Goal: Use online tool/utility: Utilize a website feature to perform a specific function

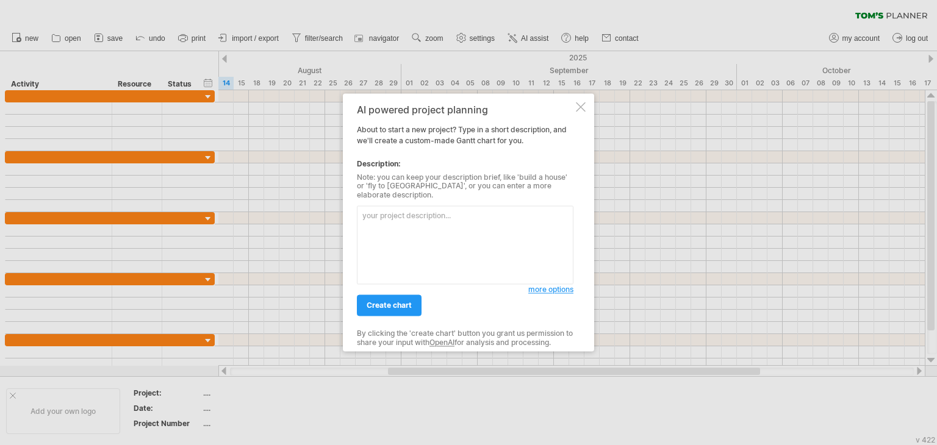
paste textarea "Outline the timeline for my dissertation, beginning with proposal development, …"
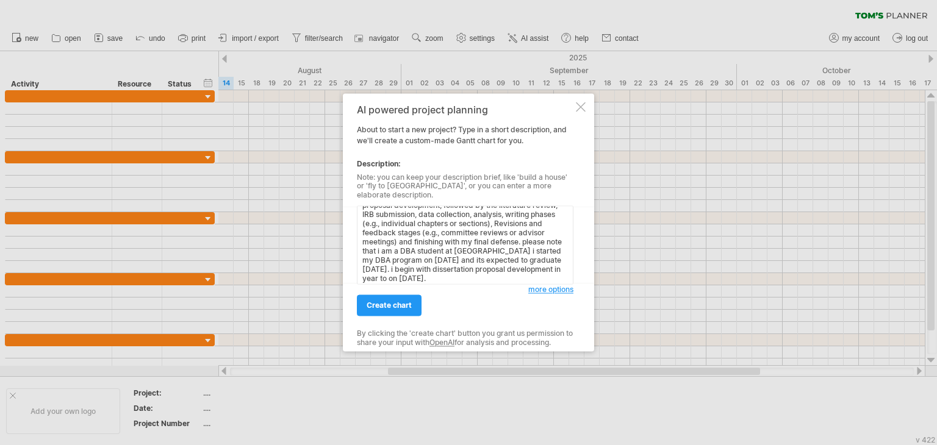
scroll to position [24, 0]
drag, startPoint x: 525, startPoint y: 239, endPoint x: 540, endPoint y: 303, distance: 65.8
click at [540, 303] on div "AI powered project planning About to start a new project? Type in a short descr…" at bounding box center [465, 222] width 217 height 236
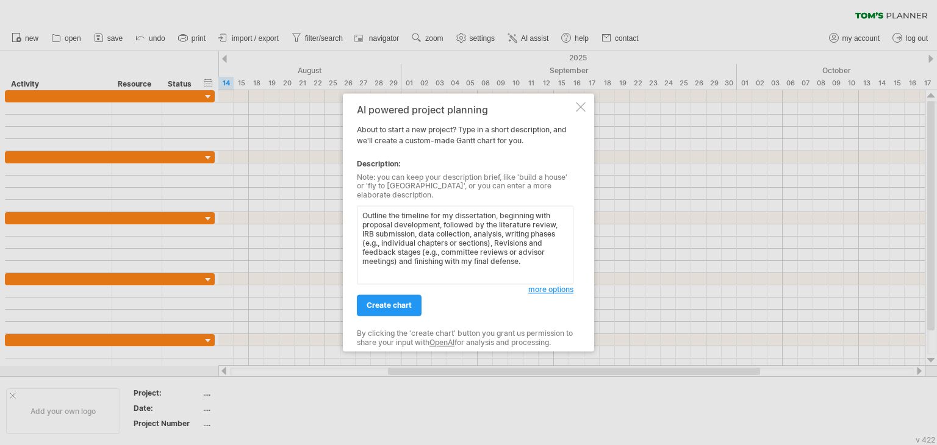
scroll to position [0, 0]
type textarea "Outline the timeline for my dissertation, beginning with proposal development, …"
drag, startPoint x: 372, startPoint y: 301, endPoint x: 386, endPoint y: 293, distance: 15.3
click at [372, 301] on span "create chart" at bounding box center [389, 305] width 45 height 9
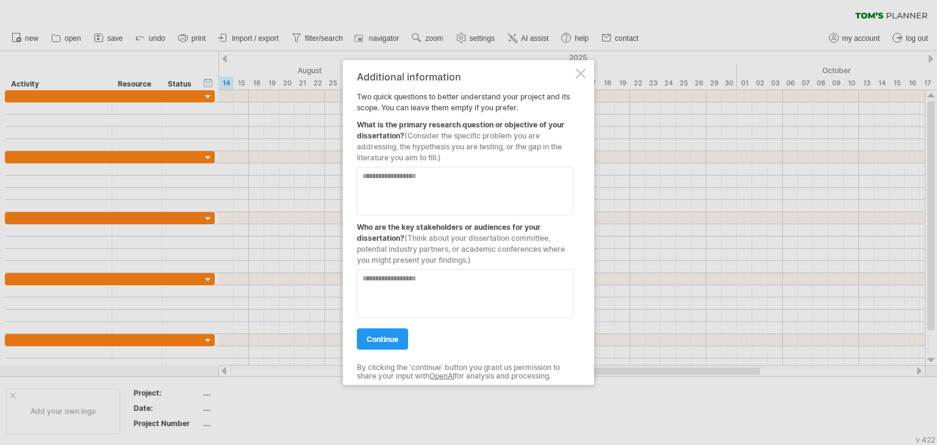
click at [484, 184] on textarea at bounding box center [465, 191] width 217 height 49
paste textarea "**********"
type textarea "**********"
click at [393, 278] on textarea at bounding box center [465, 294] width 217 height 49
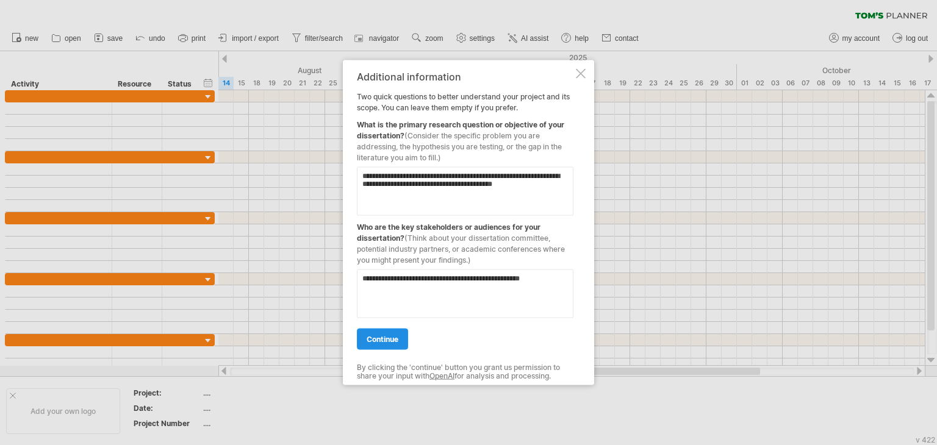
type textarea "**********"
click at [387, 338] on span "continue" at bounding box center [383, 339] width 32 height 9
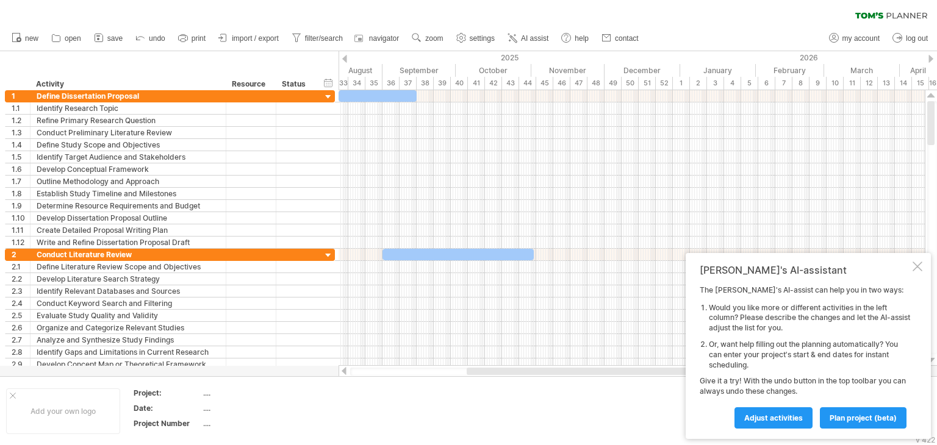
click at [342, 60] on div at bounding box center [344, 59] width 5 height 8
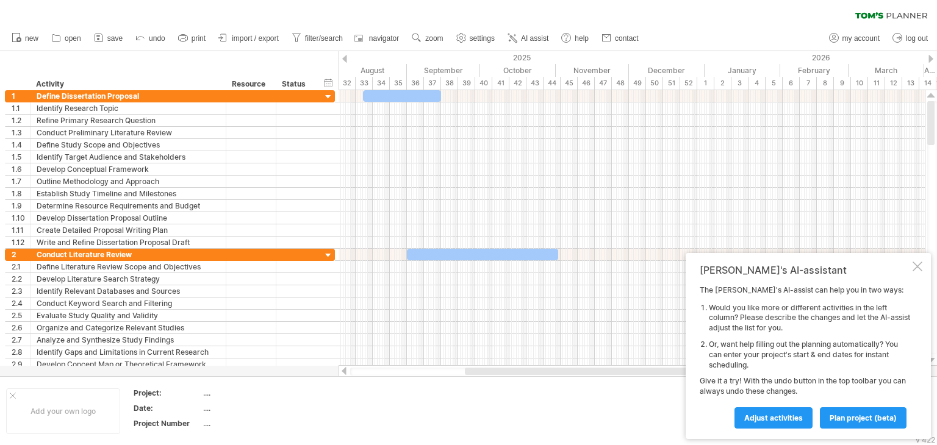
click at [342, 60] on div at bounding box center [344, 59] width 5 height 8
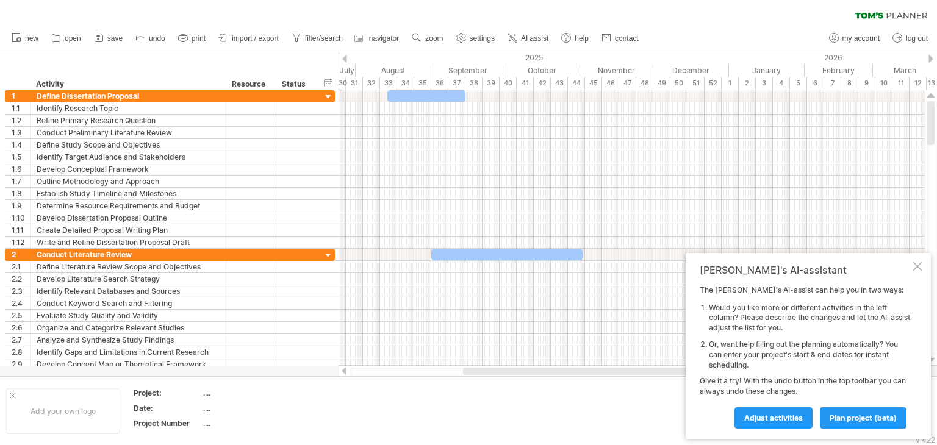
click at [342, 60] on div at bounding box center [344, 59] width 5 height 8
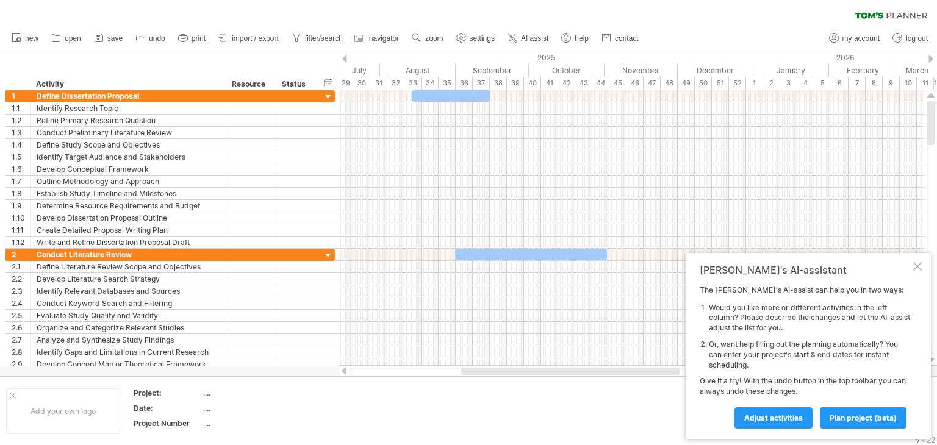
click at [348, 59] on div "2025" at bounding box center [308, 57] width 891 height 13
click at [345, 59] on div at bounding box center [344, 59] width 5 height 8
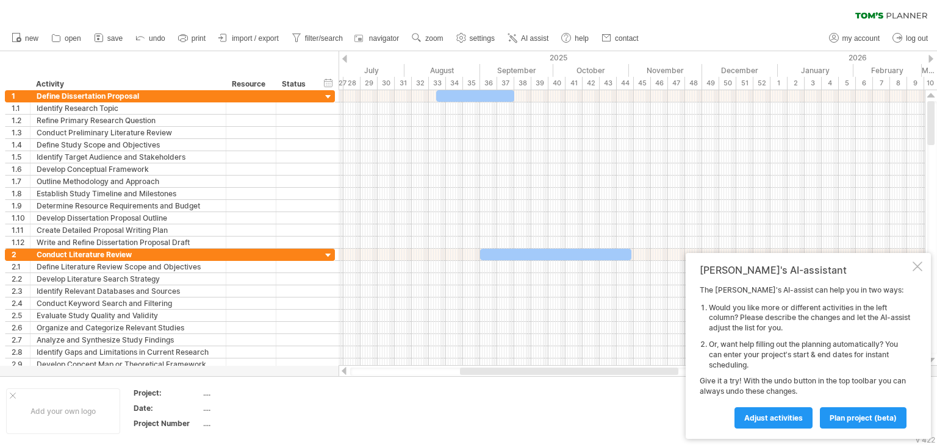
click at [345, 59] on div at bounding box center [344, 59] width 5 height 8
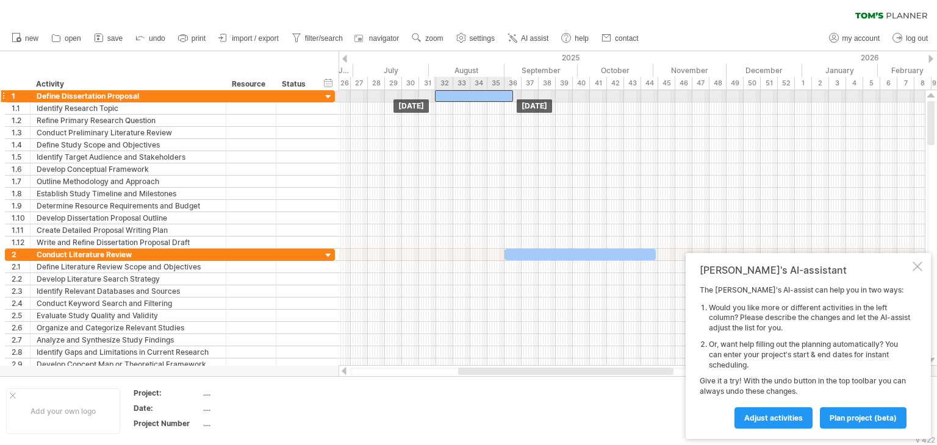
drag, startPoint x: 466, startPoint y: 98, endPoint x: 440, endPoint y: 95, distance: 26.3
click at [440, 95] on div at bounding box center [474, 96] width 78 height 12
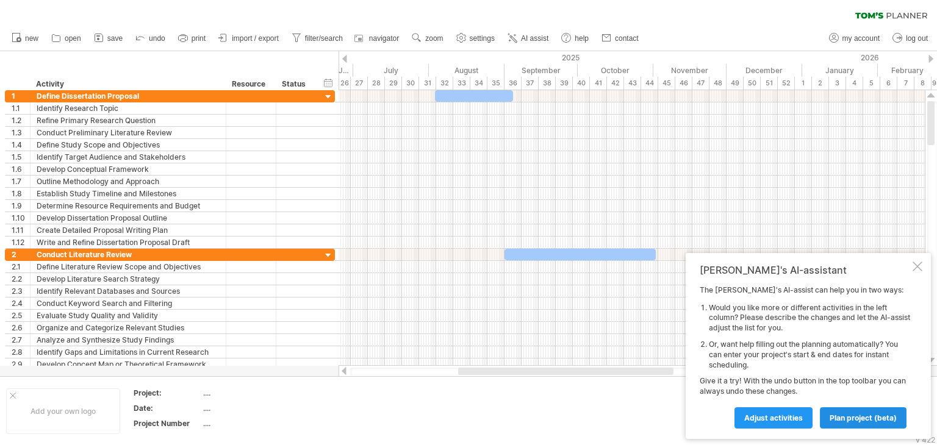
click at [849, 419] on span "plan project (beta)" at bounding box center [863, 418] width 67 height 9
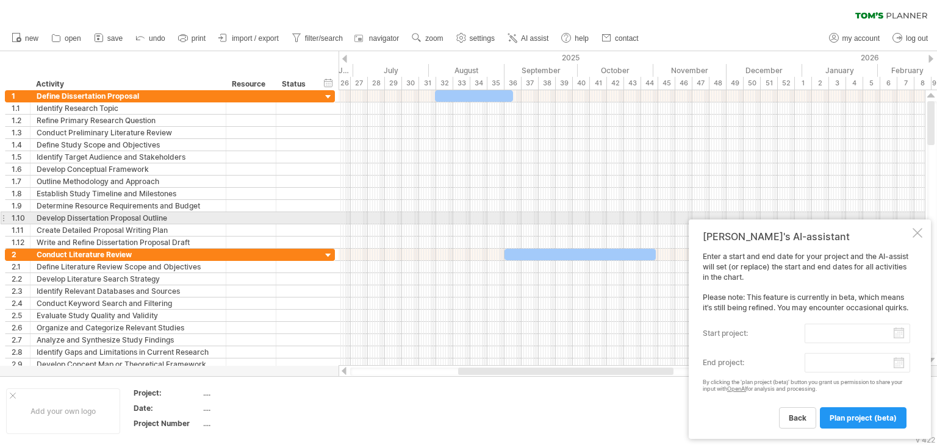
click at [916, 228] on div at bounding box center [918, 233] width 10 height 10
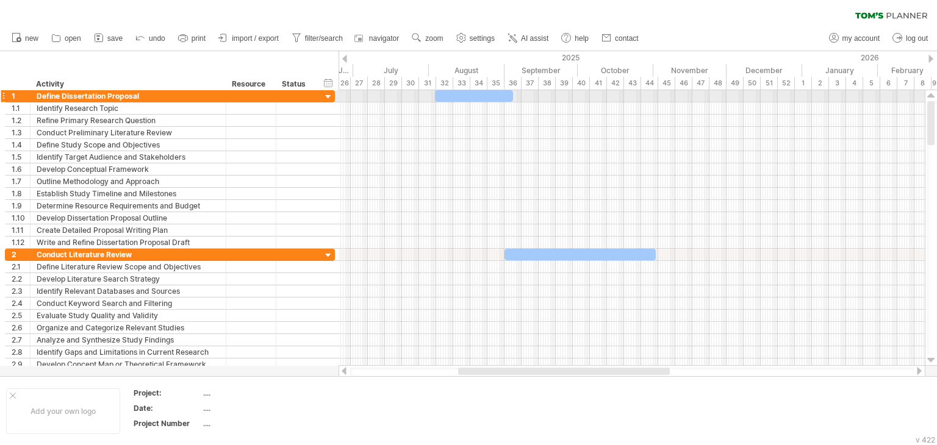
click at [8, 97] on div "1" at bounding box center [17, 96] width 25 height 12
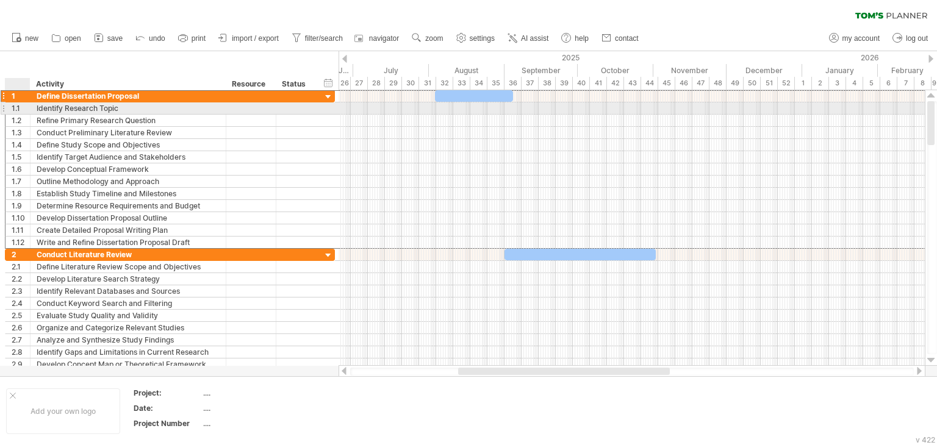
click at [13, 113] on div "1.1" at bounding box center [21, 108] width 18 height 12
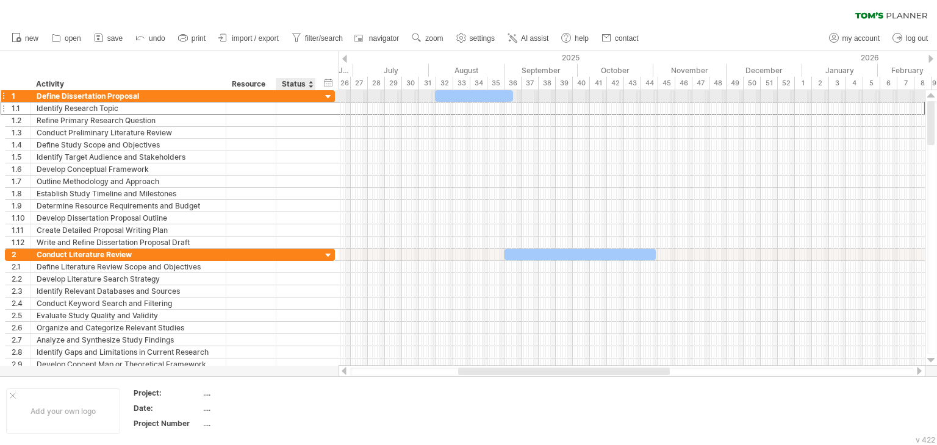
click at [329, 93] on div at bounding box center [329, 98] width 12 height 12
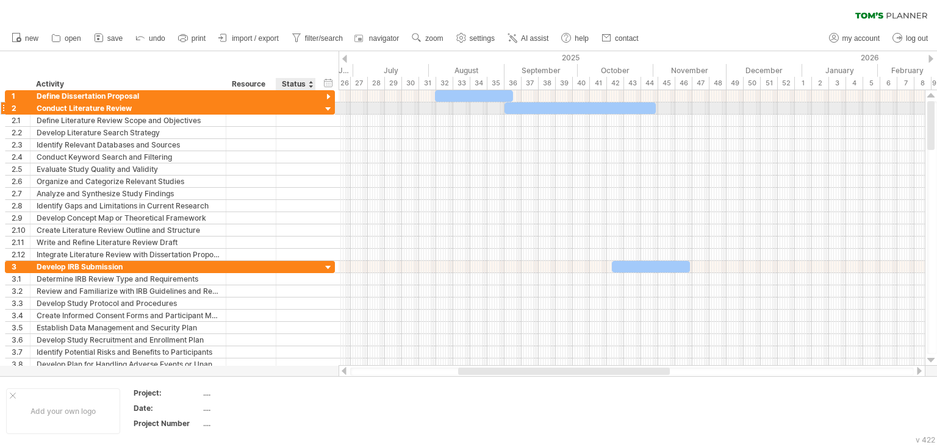
click at [329, 107] on div at bounding box center [329, 110] width 12 height 12
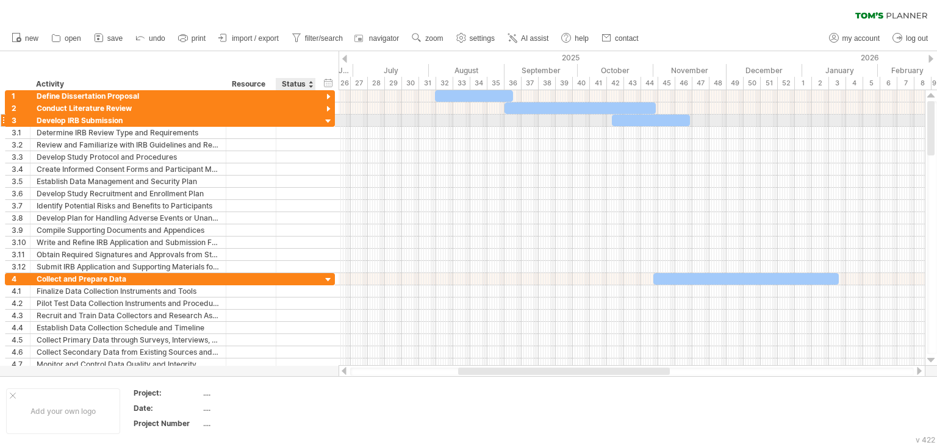
click at [329, 121] on div at bounding box center [329, 122] width 12 height 12
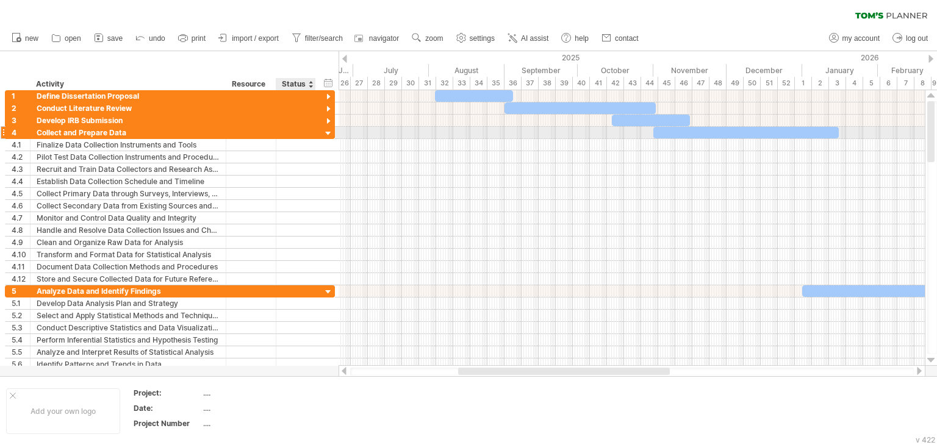
click at [326, 131] on div at bounding box center [329, 134] width 12 height 12
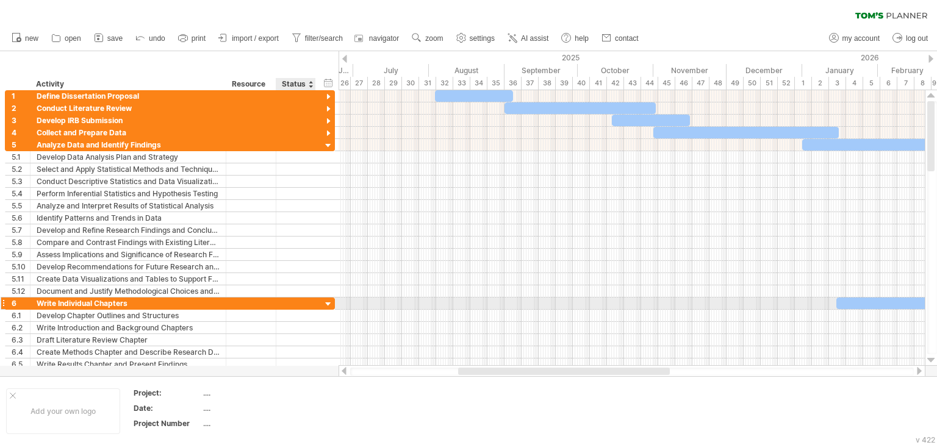
click at [327, 301] on div at bounding box center [329, 305] width 12 height 12
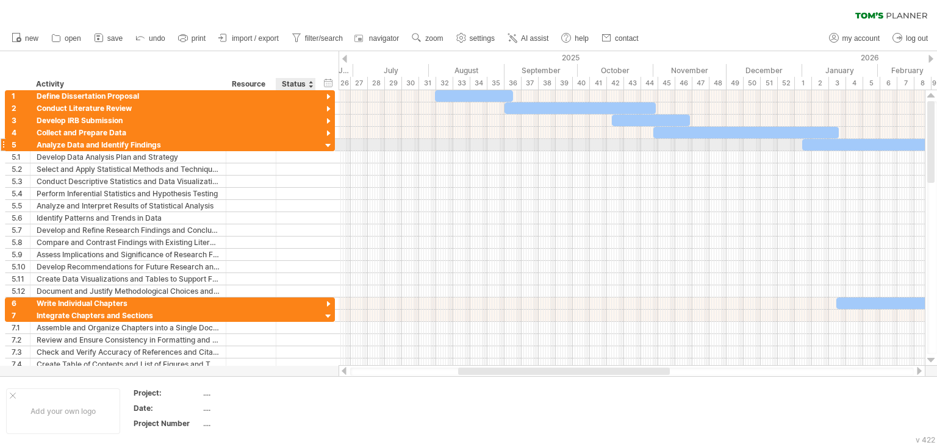
click at [327, 146] on div at bounding box center [329, 146] width 12 height 12
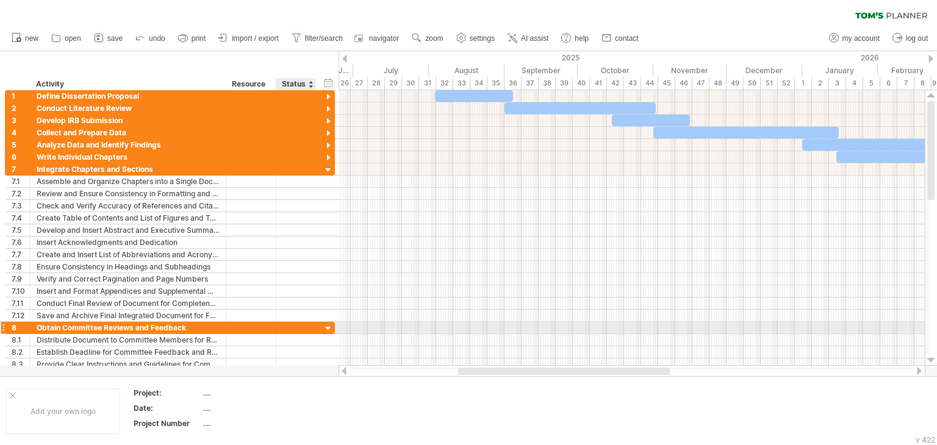
click at [328, 325] on div at bounding box center [329, 329] width 12 height 12
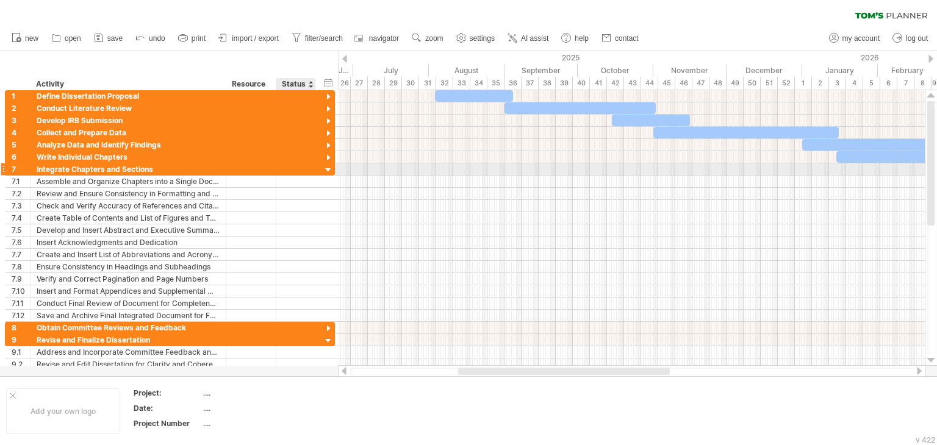
click at [326, 167] on div at bounding box center [329, 171] width 12 height 12
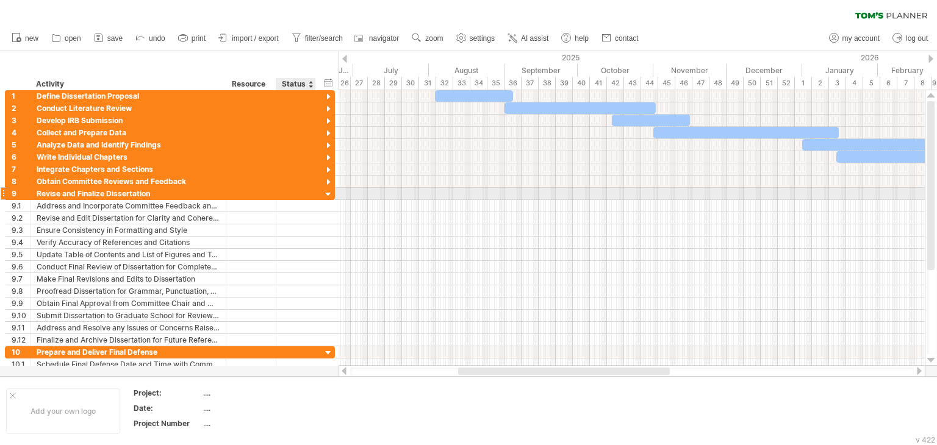
click at [327, 197] on div at bounding box center [329, 195] width 12 height 12
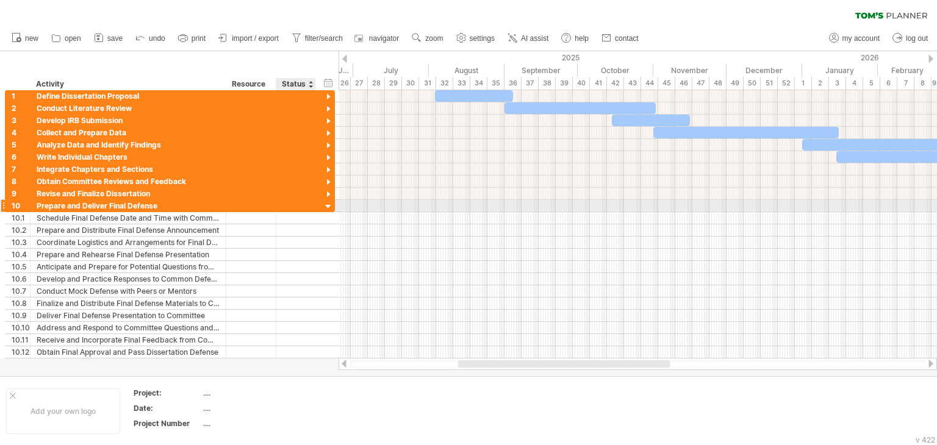
click at [327, 204] on div at bounding box center [329, 207] width 12 height 12
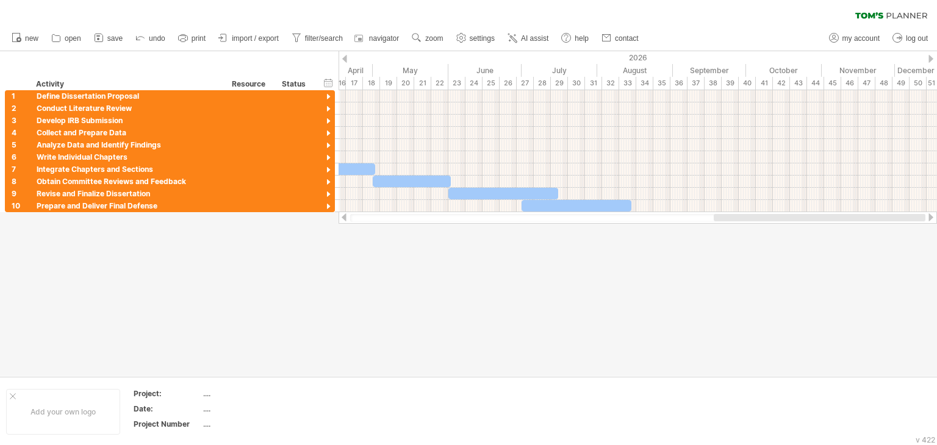
drag, startPoint x: 537, startPoint y: 215, endPoint x: 828, endPoint y: 216, distance: 291.6
click at [828, 216] on div at bounding box center [820, 217] width 212 height 7
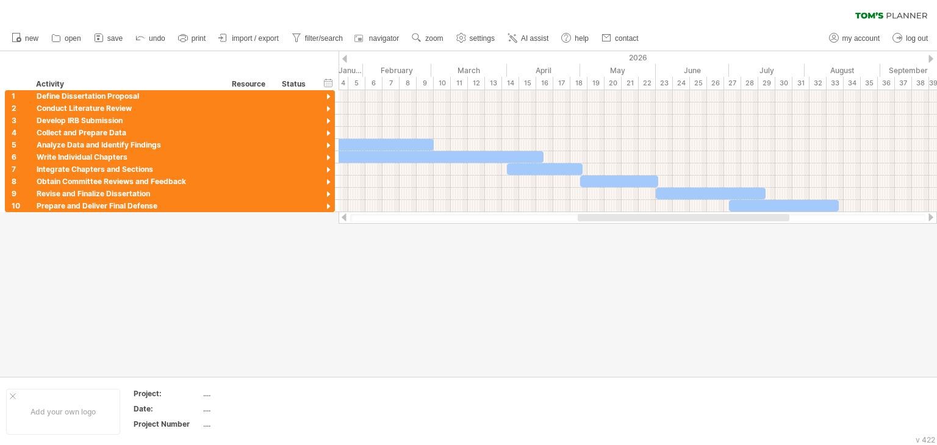
drag, startPoint x: 816, startPoint y: 215, endPoint x: 709, endPoint y: 201, distance: 107.8
click at [727, 218] on div at bounding box center [684, 217] width 212 height 7
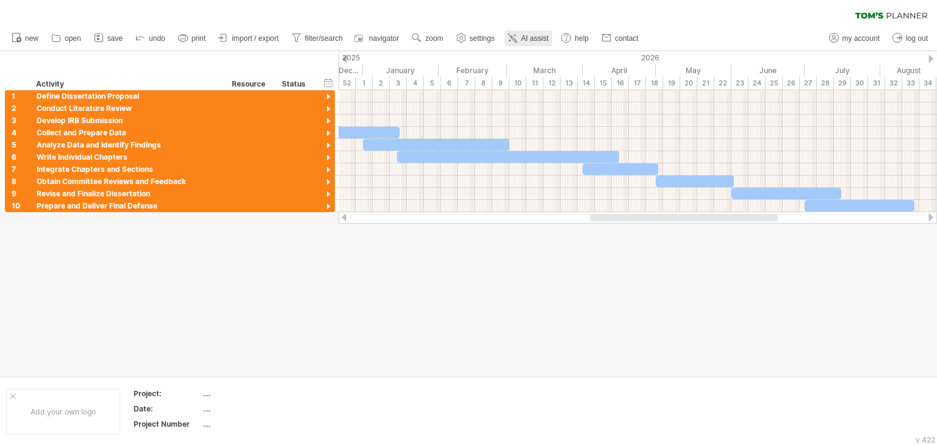
click at [515, 41] on icon at bounding box center [512, 38] width 12 height 12
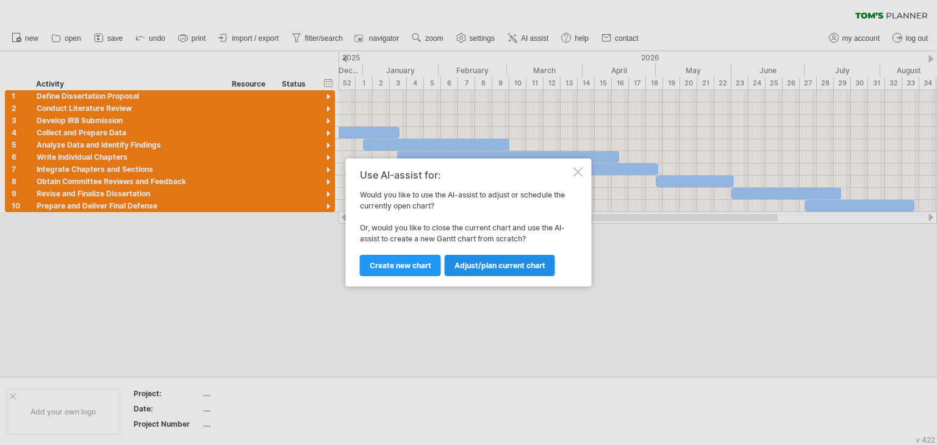
click at [512, 265] on span "Adjust/plan current chart" at bounding box center [500, 265] width 91 height 9
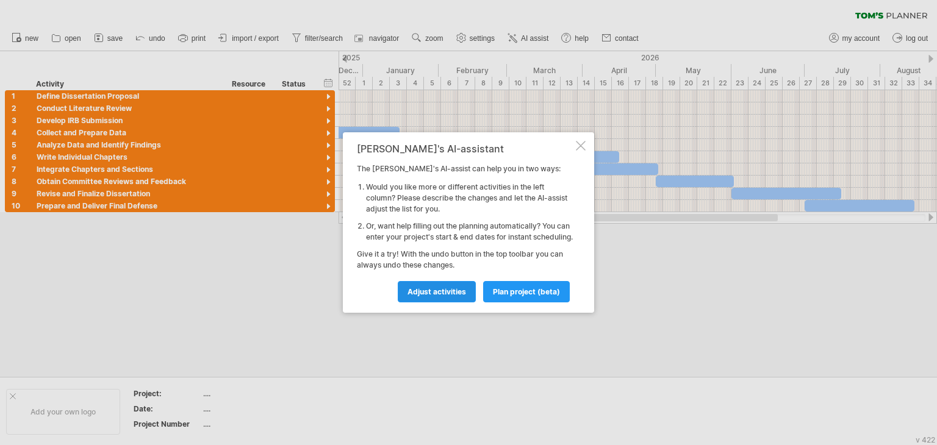
click at [431, 296] on span "Adjust activities" at bounding box center [437, 291] width 59 height 9
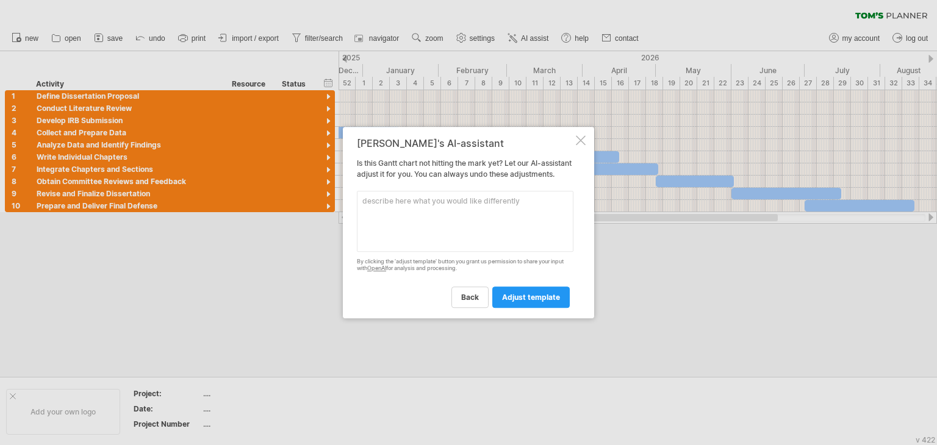
click at [414, 207] on textarea at bounding box center [465, 221] width 217 height 61
type textarea "the project should be ended by [DATE]"
click at [520, 302] on span "adjust template" at bounding box center [531, 297] width 58 height 9
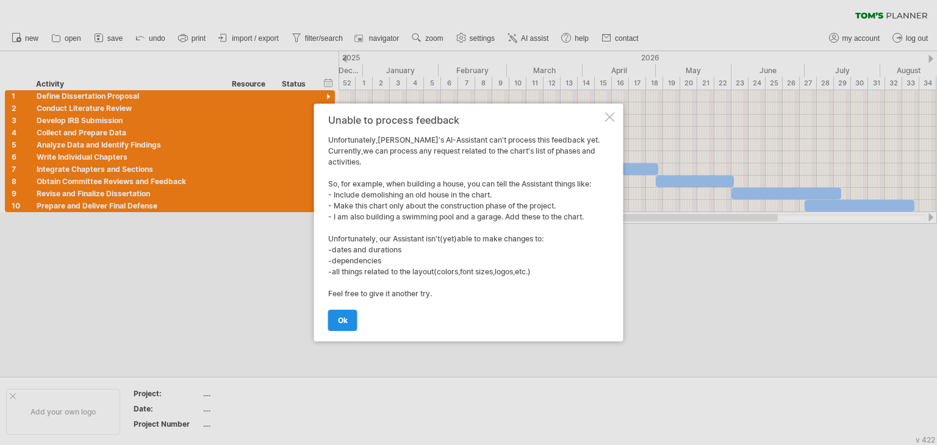
click at [336, 318] on link "ok" at bounding box center [342, 320] width 29 height 21
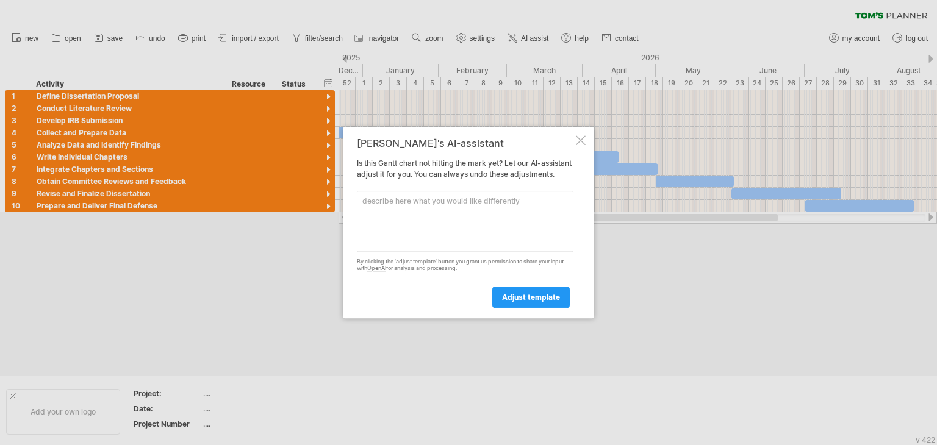
click at [581, 135] on div at bounding box center [581, 140] width 10 height 10
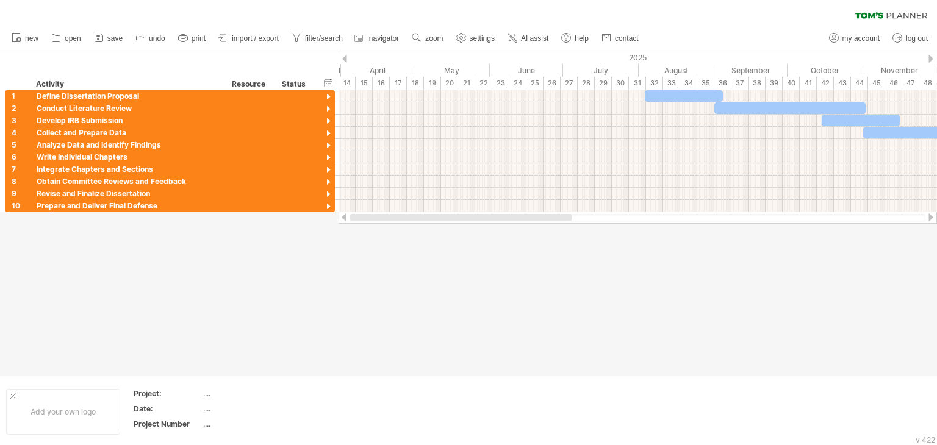
drag, startPoint x: 771, startPoint y: 218, endPoint x: 423, endPoint y: 220, distance: 348.4
click at [423, 220] on div at bounding box center [460, 217] width 221 height 7
click at [328, 97] on div at bounding box center [329, 98] width 12 height 12
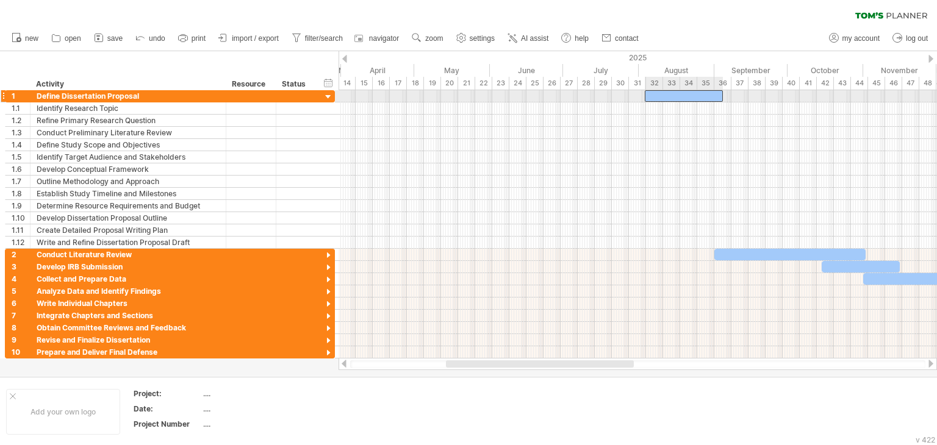
click at [649, 93] on div at bounding box center [684, 96] width 78 height 12
drag, startPoint x: 646, startPoint y: 94, endPoint x: 578, endPoint y: 91, distance: 67.8
click at [578, 91] on span at bounding box center [577, 96] width 5 height 12
drag, startPoint x: 723, startPoint y: 93, endPoint x: 713, endPoint y: 88, distance: 11.5
click at [713, 88] on div "Trying to reach [DOMAIN_NAME] Connected again... 0% clear filter new 1" at bounding box center [468, 222] width 937 height 445
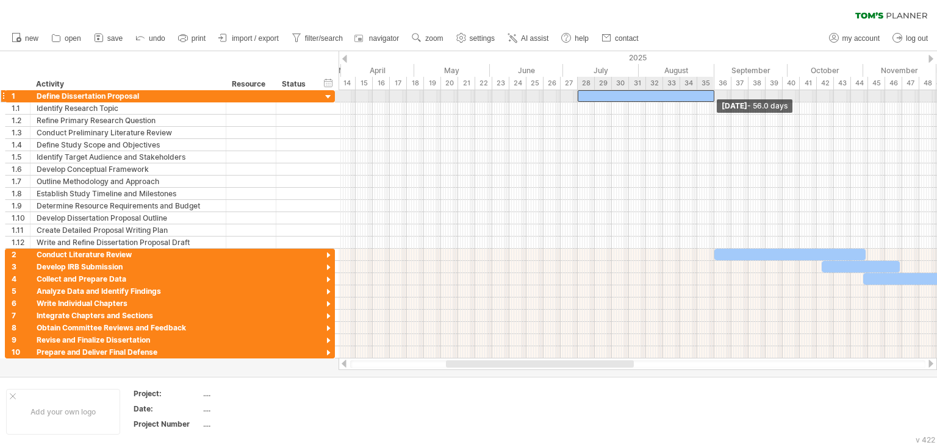
click at [713, 96] on span at bounding box center [714, 96] width 5 height 12
drag, startPoint x: 714, startPoint y: 93, endPoint x: 708, endPoint y: 93, distance: 6.7
click at [708, 93] on span at bounding box center [708, 96] width 5 height 12
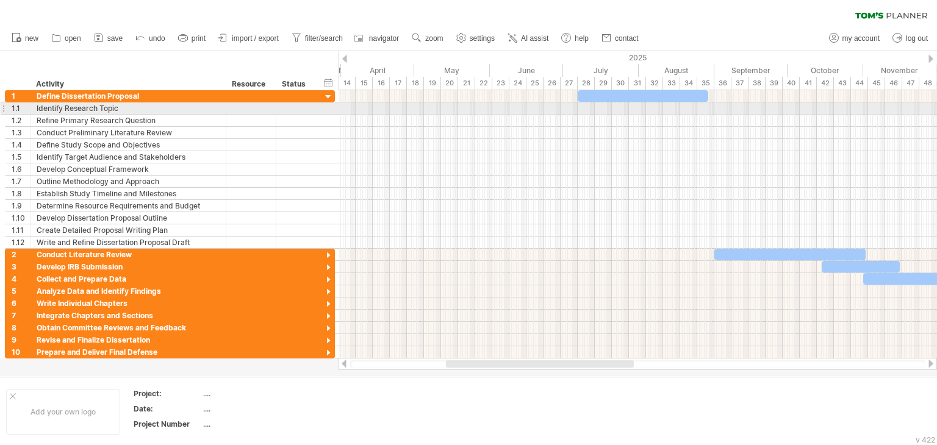
click at [581, 107] on div at bounding box center [638, 108] width 598 height 12
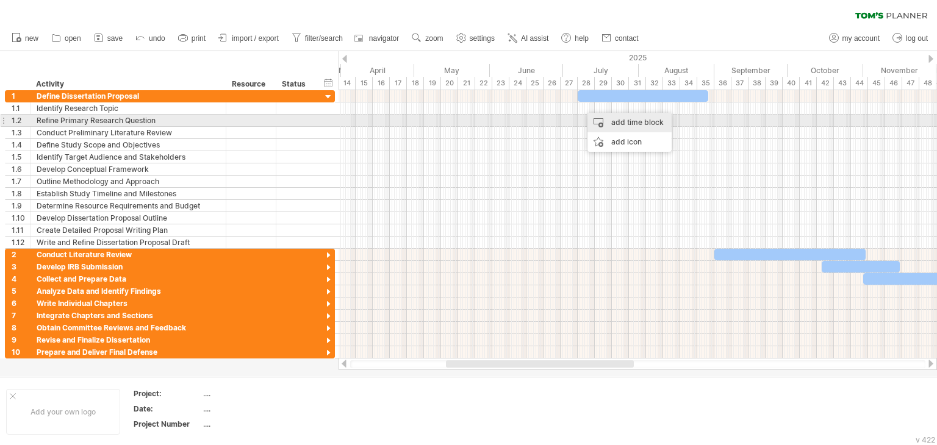
click at [620, 121] on div "add time block" at bounding box center [630, 123] width 84 height 20
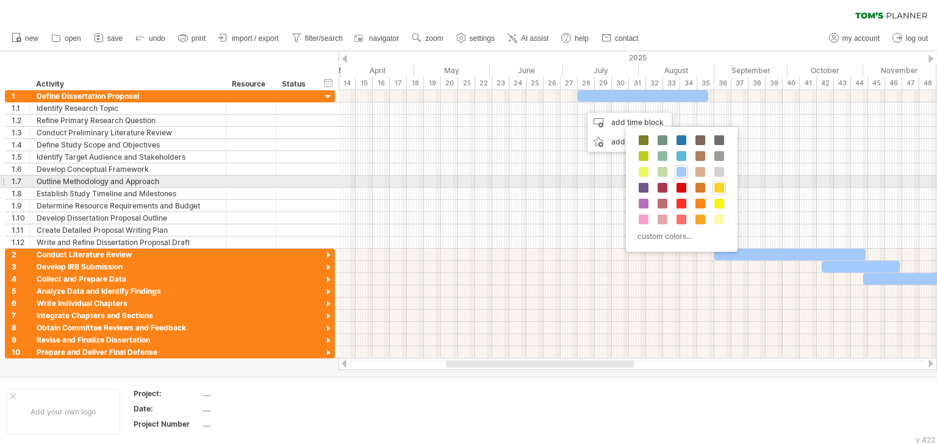
click at [717, 188] on span at bounding box center [719, 188] width 10 height 10
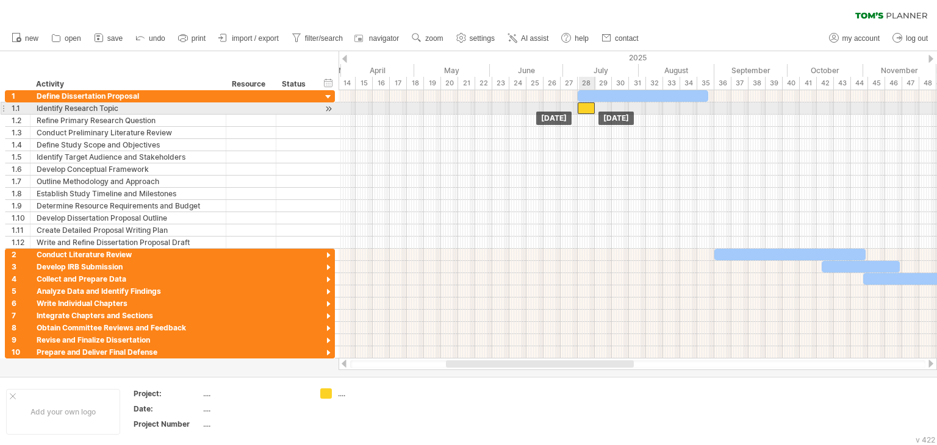
click at [589, 109] on div at bounding box center [586, 108] width 17 height 12
click at [593, 109] on span at bounding box center [594, 108] width 5 height 12
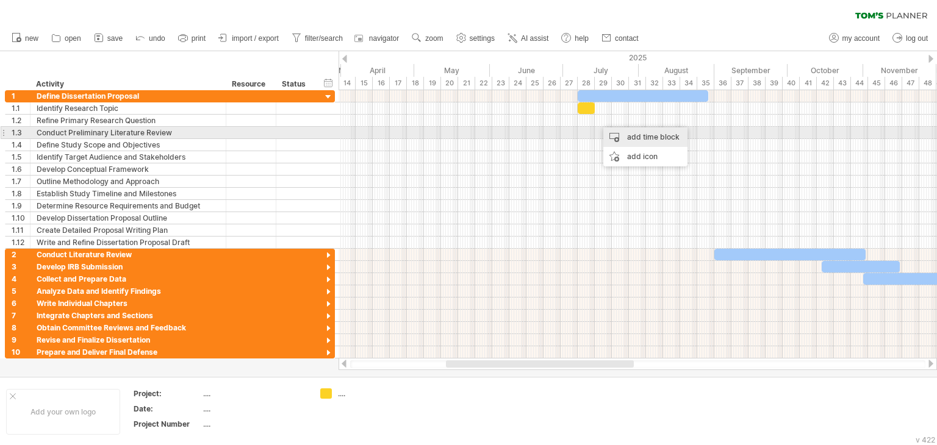
click at [617, 133] on div "add time block" at bounding box center [645, 138] width 84 height 20
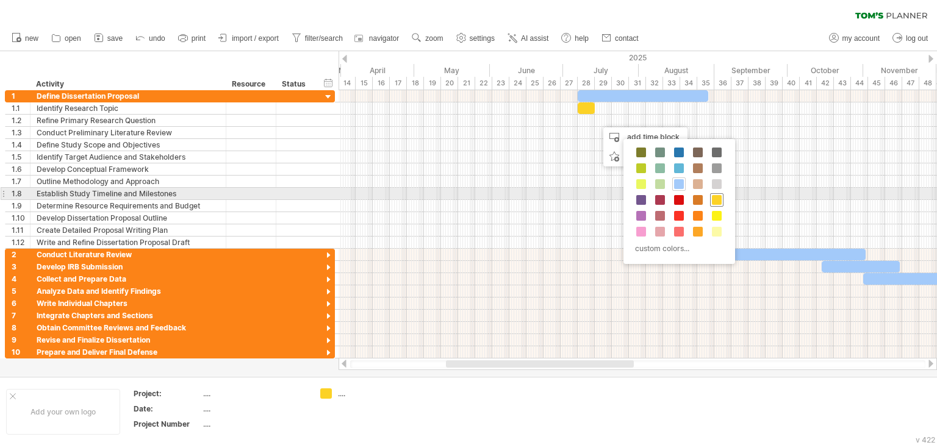
click at [718, 198] on span at bounding box center [717, 200] width 10 height 10
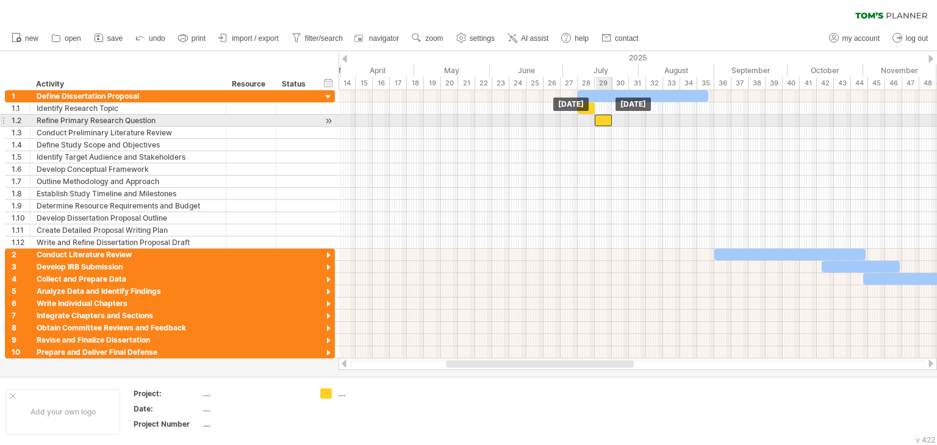
click at [603, 120] on div at bounding box center [603, 121] width 17 height 12
click at [605, 120] on span at bounding box center [607, 121] width 5 height 12
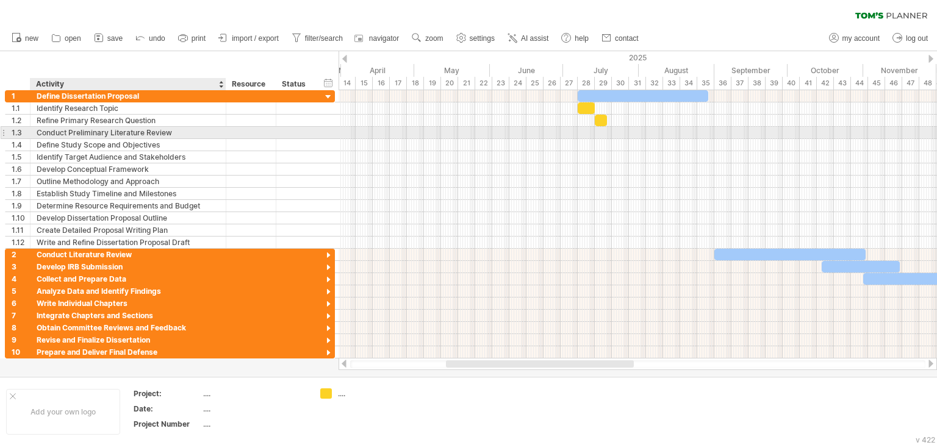
click at [63, 132] on div "Conduct Preliminary Literature Review" at bounding box center [128, 133] width 183 height 12
drag, startPoint x: 66, startPoint y: 135, endPoint x: 38, endPoint y: 134, distance: 28.7
click at [38, 134] on input "**********" at bounding box center [128, 133] width 183 height 12
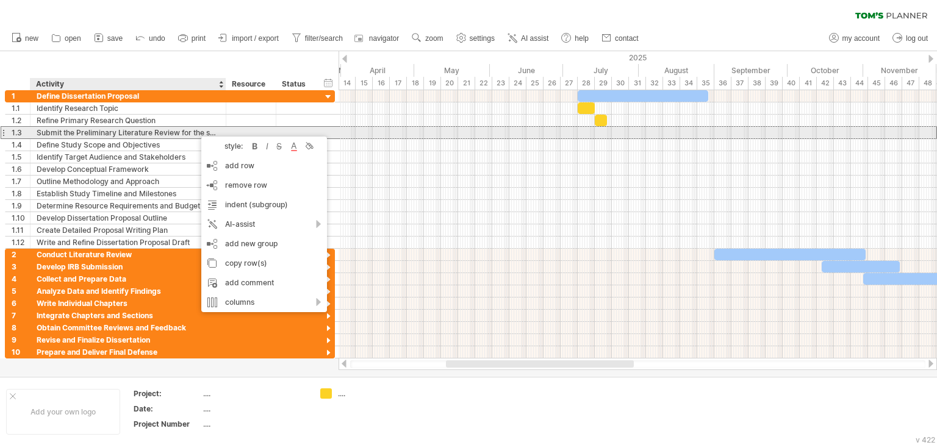
click at [190, 131] on div "Submit the Preliminary Literature Review for the supervisior" at bounding box center [128, 133] width 183 height 12
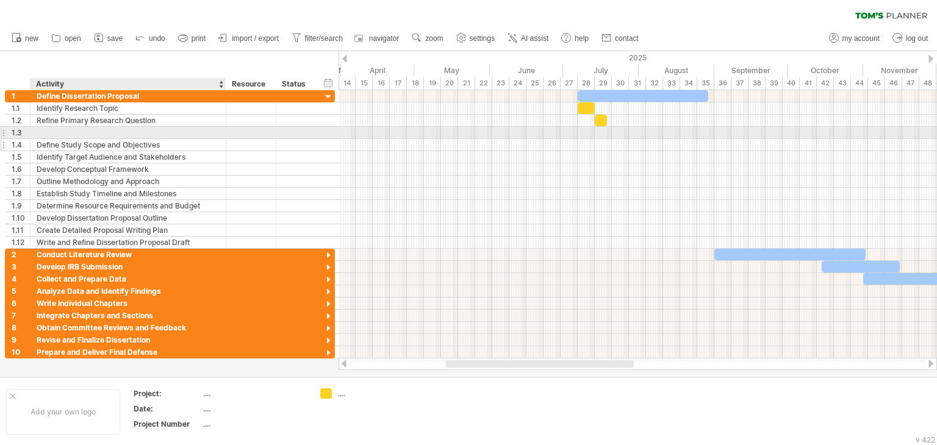
scroll to position [0, 0]
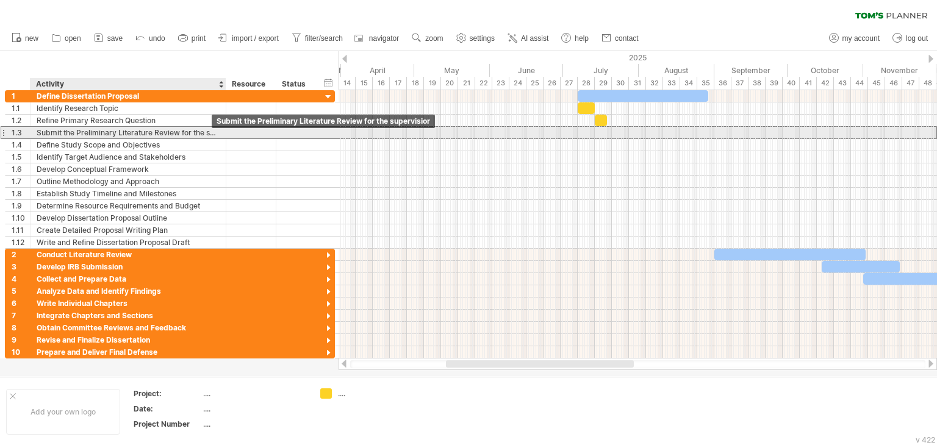
click at [203, 132] on div "Submit the Preliminary Literature Review for the supervisior" at bounding box center [128, 133] width 183 height 12
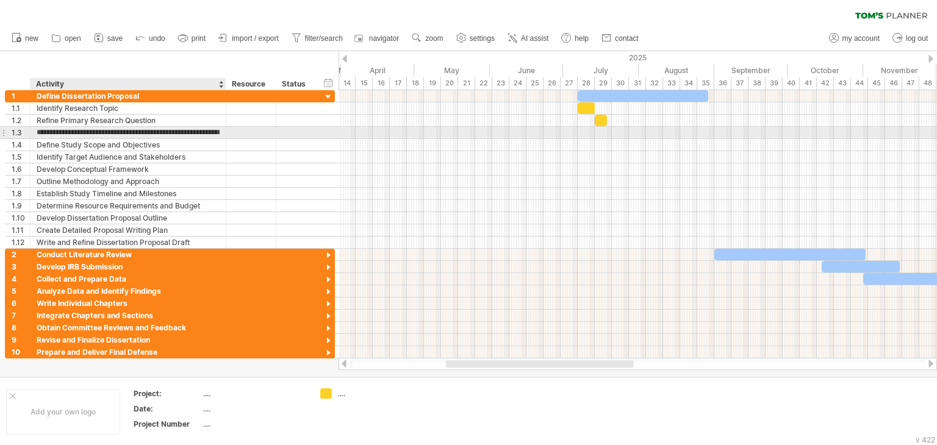
click at [212, 133] on input "**********" at bounding box center [128, 133] width 183 height 12
type input "**********"
click at [609, 131] on div at bounding box center [638, 133] width 598 height 12
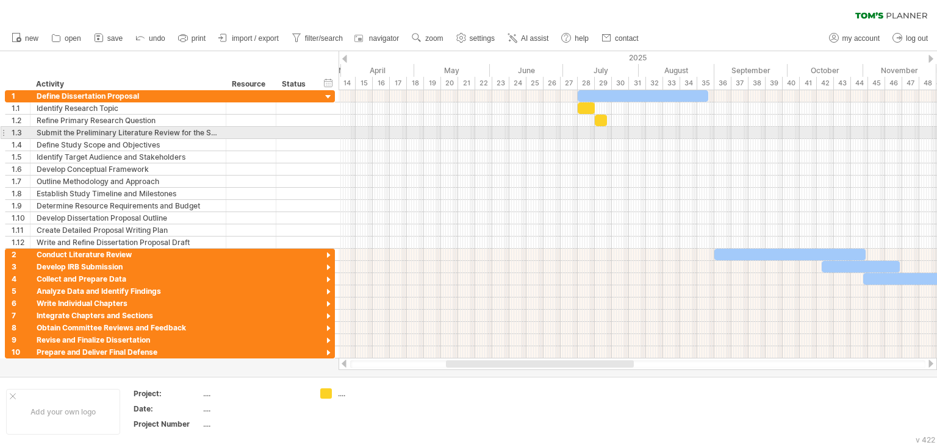
scroll to position [0, 0]
click at [606, 131] on div at bounding box center [638, 133] width 598 height 12
click at [613, 131] on div at bounding box center [638, 133] width 598 height 12
click at [614, 131] on div at bounding box center [638, 133] width 598 height 12
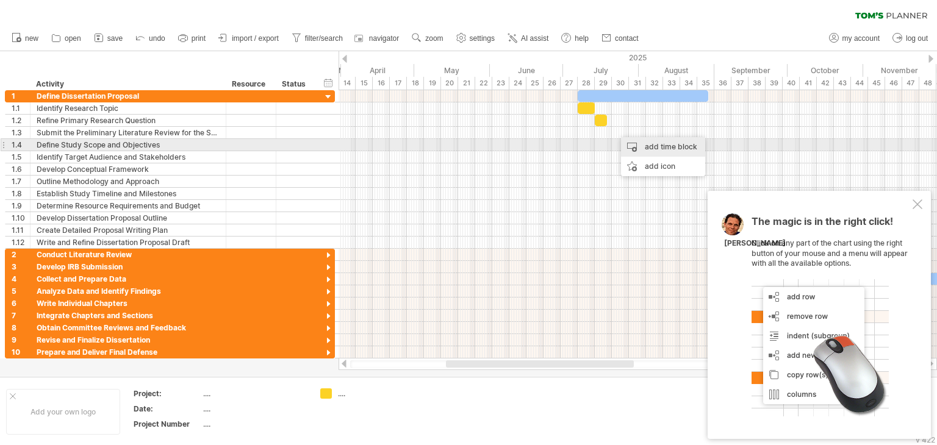
click at [633, 141] on div "add time block" at bounding box center [663, 147] width 84 height 20
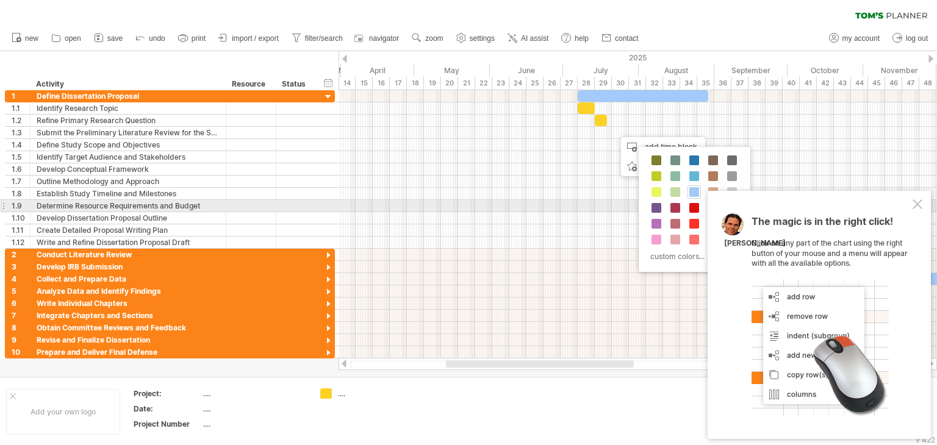
click at [916, 203] on div at bounding box center [918, 204] width 10 height 10
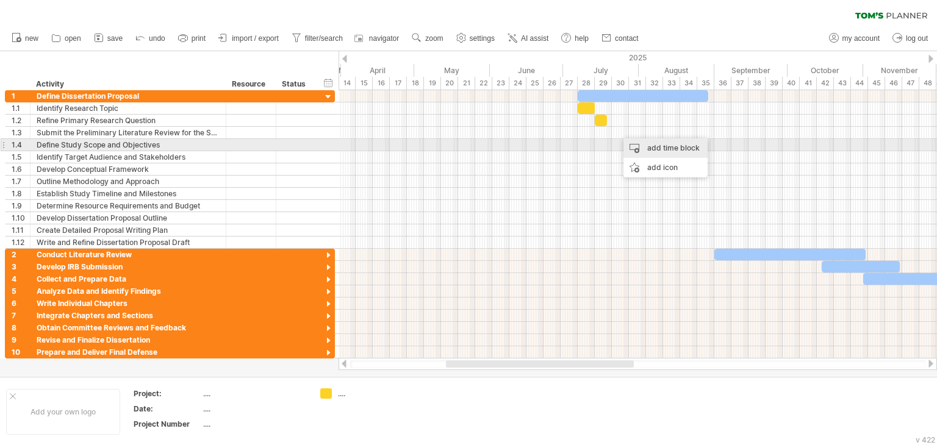
click at [649, 151] on div "add time block" at bounding box center [665, 148] width 84 height 20
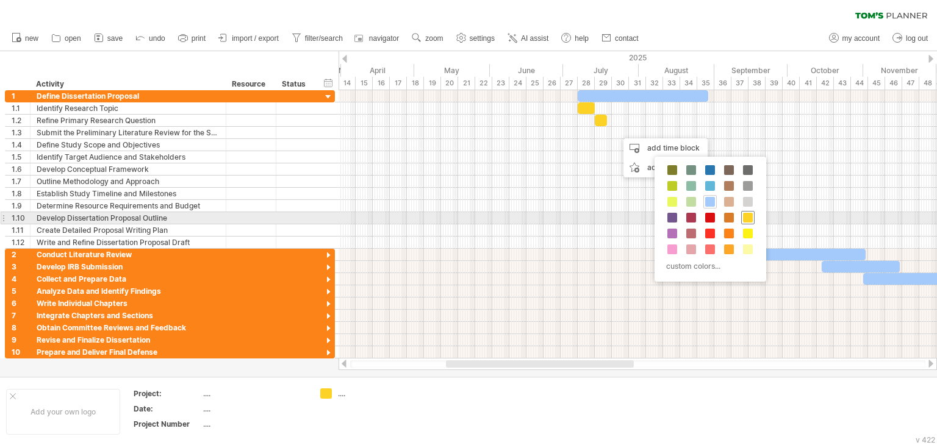
click at [745, 220] on span at bounding box center [748, 218] width 10 height 10
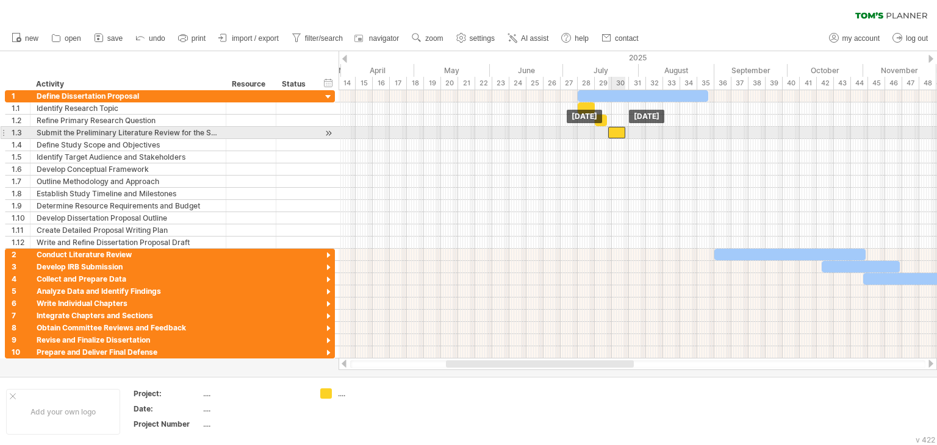
drag, startPoint x: 627, startPoint y: 131, endPoint x: 617, endPoint y: 131, distance: 9.8
click at [617, 131] on div at bounding box center [616, 133] width 17 height 12
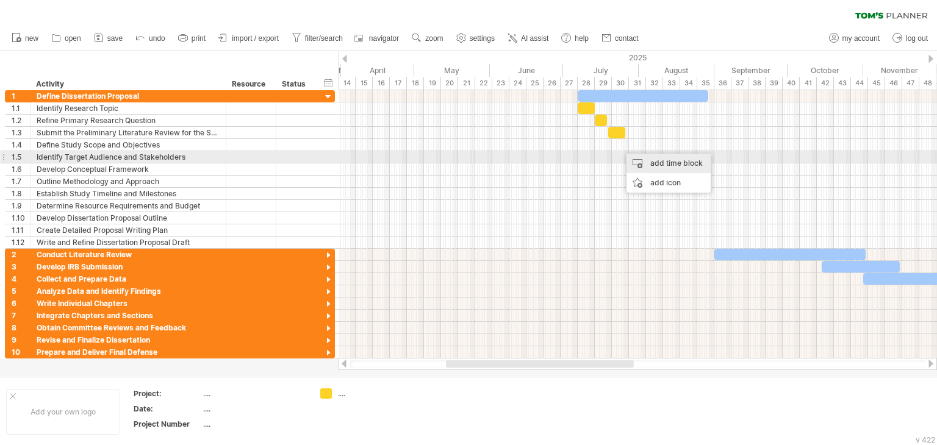
click at [639, 159] on div "add time block" at bounding box center [669, 164] width 84 height 20
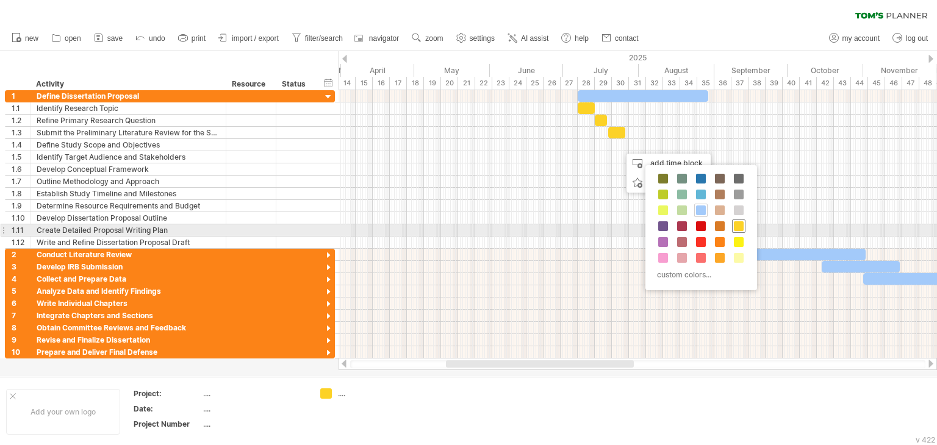
click at [739, 225] on span at bounding box center [739, 226] width 10 height 10
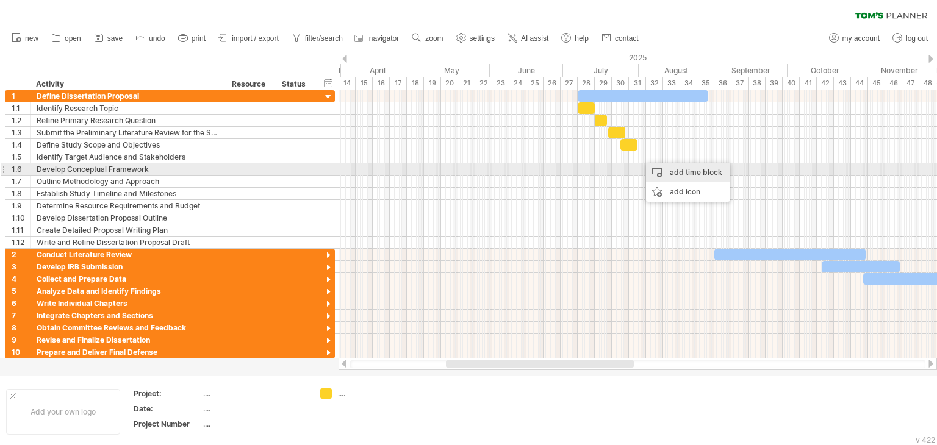
click at [658, 170] on div "add time block" at bounding box center [688, 173] width 84 height 20
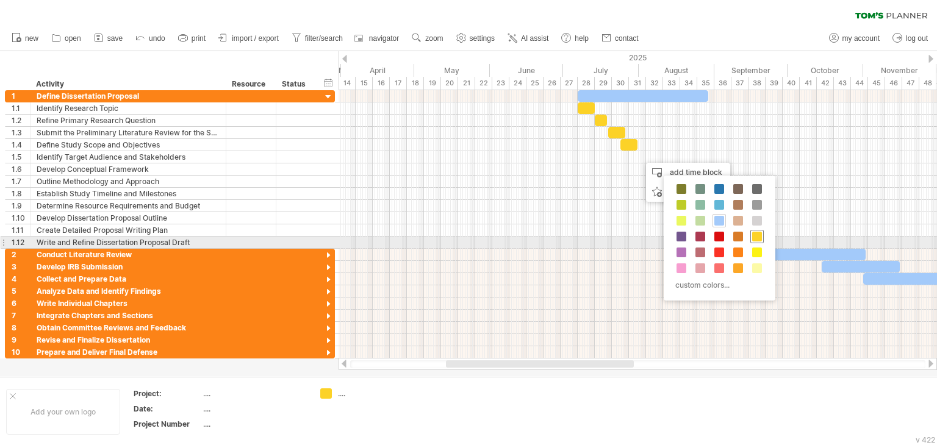
click at [758, 240] on span at bounding box center [757, 237] width 10 height 10
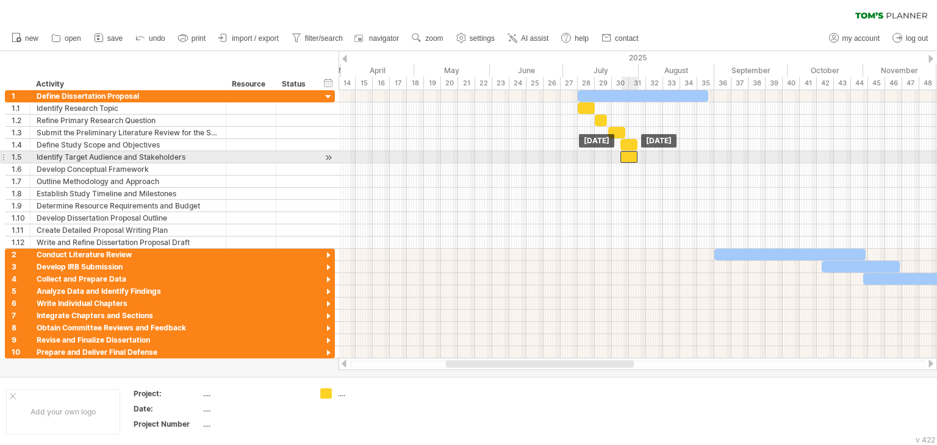
drag, startPoint x: 648, startPoint y: 157, endPoint x: 630, endPoint y: 157, distance: 18.3
click at [630, 157] on div at bounding box center [628, 157] width 17 height 12
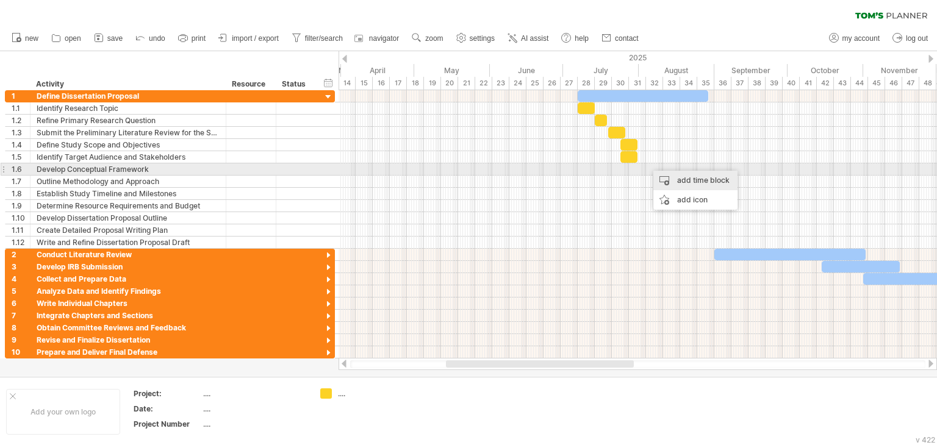
click at [676, 176] on div "add time block" at bounding box center [695, 181] width 84 height 20
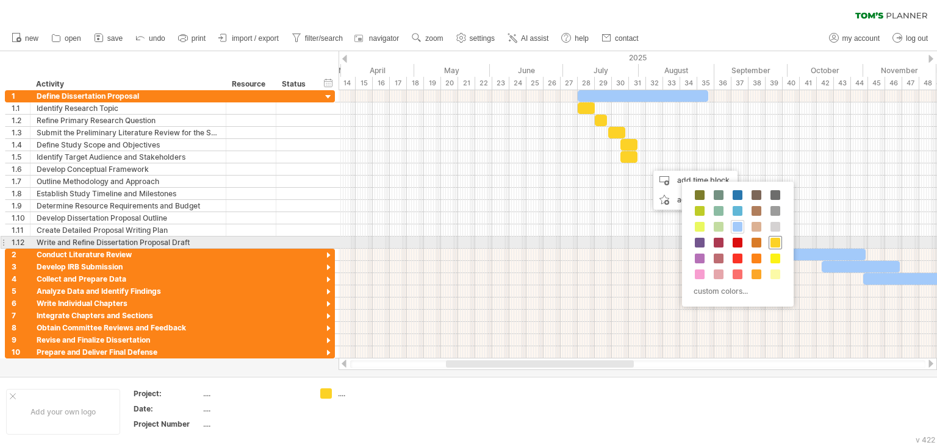
click at [774, 242] on span at bounding box center [776, 243] width 10 height 10
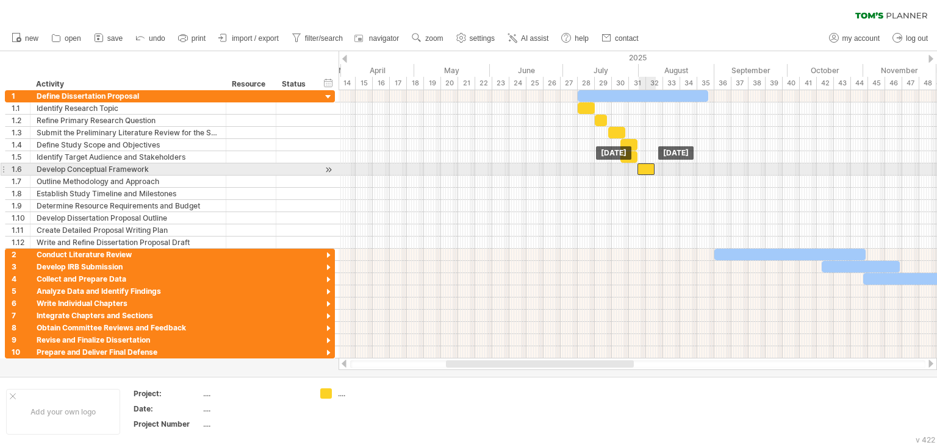
drag, startPoint x: 653, startPoint y: 168, endPoint x: 644, endPoint y: 169, distance: 9.8
click at [644, 169] on div at bounding box center [646, 170] width 17 height 12
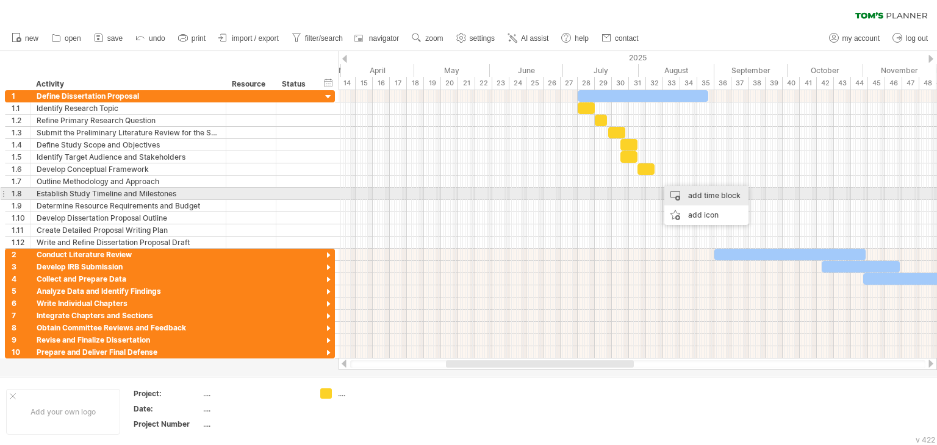
click at [685, 196] on div "add time block" at bounding box center [706, 196] width 84 height 20
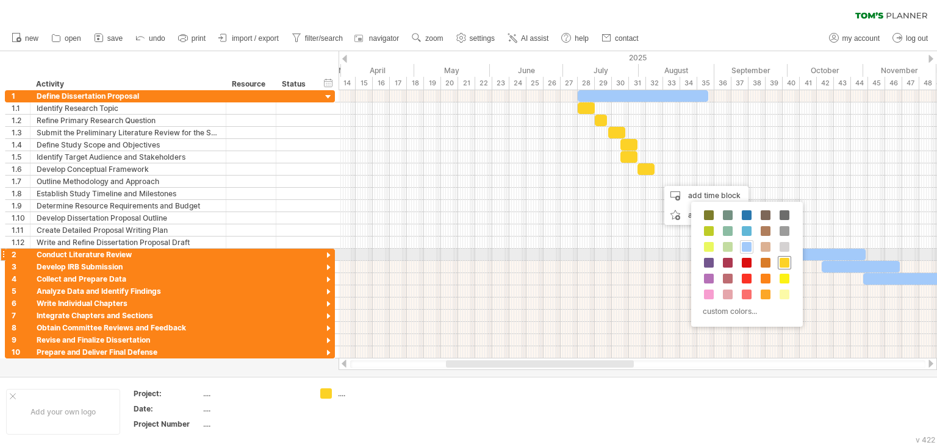
click at [781, 259] on span at bounding box center [785, 263] width 10 height 10
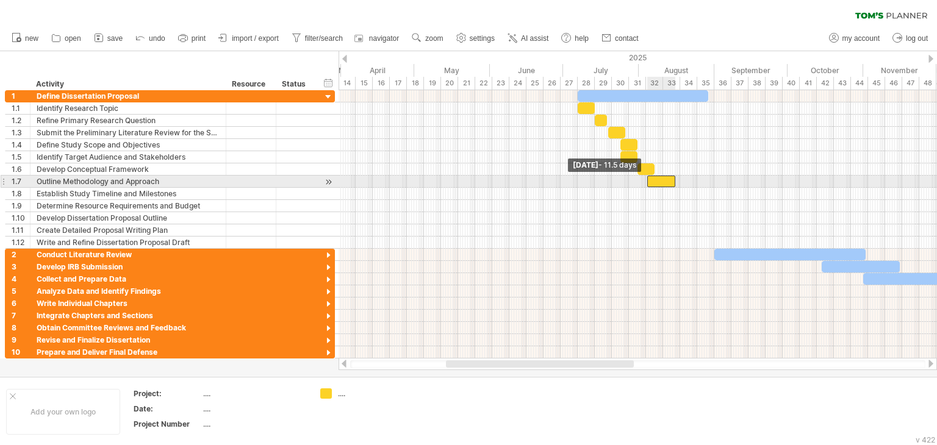
drag, startPoint x: 658, startPoint y: 178, endPoint x: 647, endPoint y: 179, distance: 11.0
click at [647, 179] on span at bounding box center [647, 182] width 5 height 12
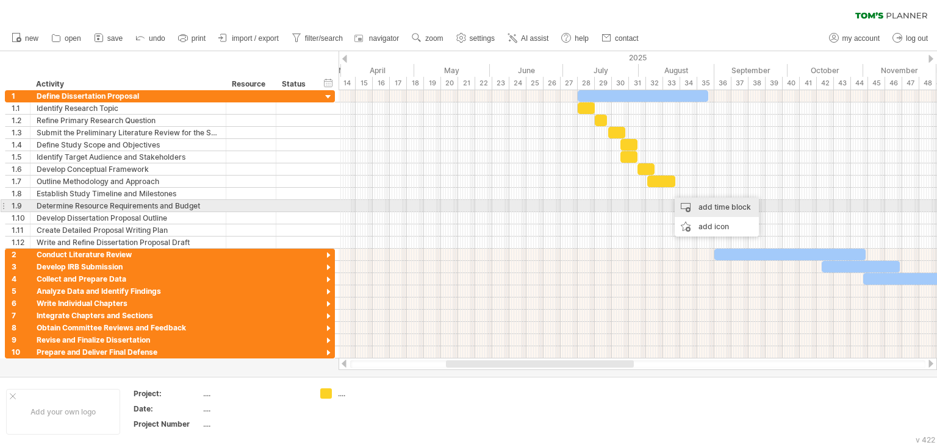
click at [703, 208] on div "add time block" at bounding box center [717, 208] width 84 height 20
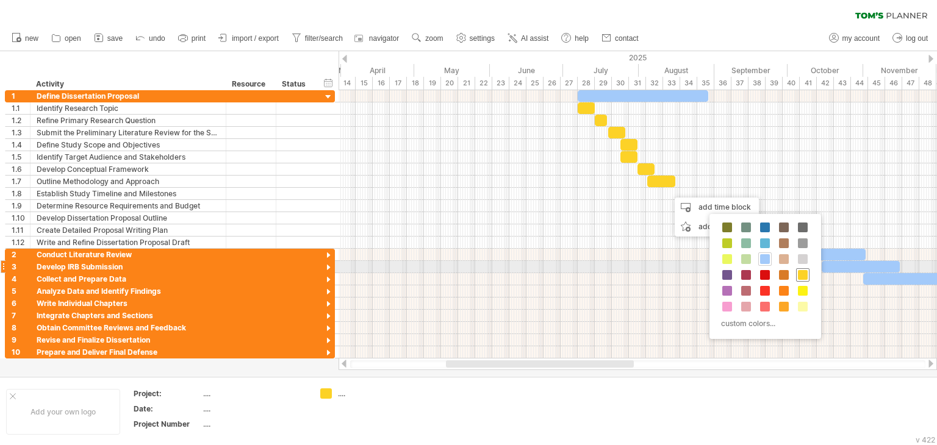
click at [801, 271] on span at bounding box center [803, 275] width 10 height 10
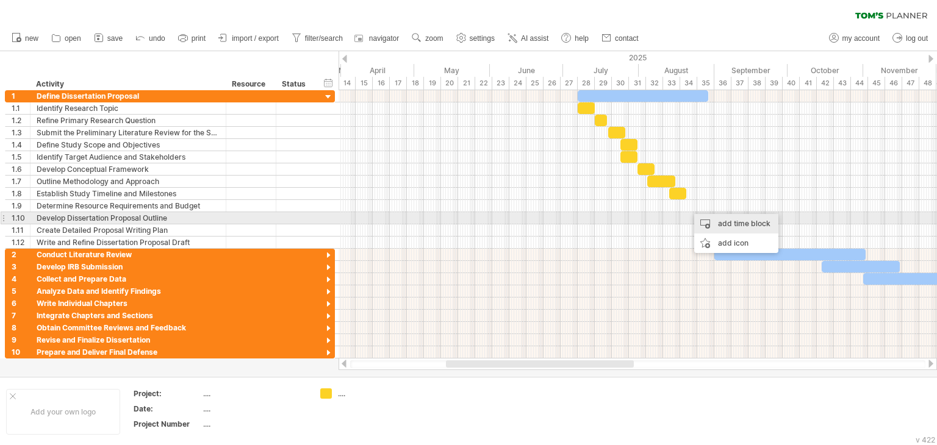
click at [710, 217] on div "add time block" at bounding box center [736, 224] width 84 height 20
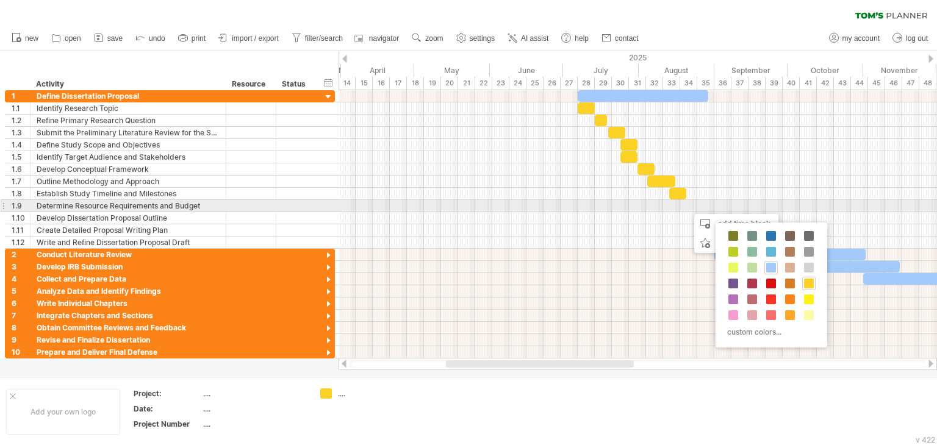
click at [195, 206] on div "Determine Resource Requirements and Budget" at bounding box center [128, 206] width 183 height 12
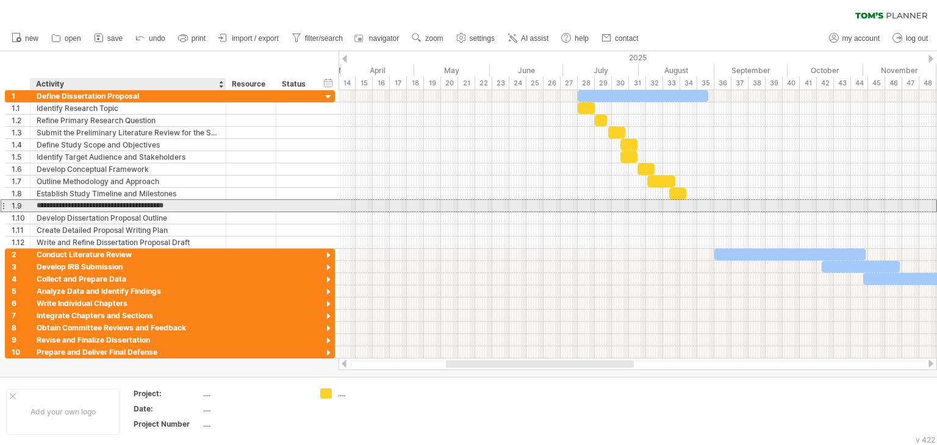
click at [190, 206] on input "**********" at bounding box center [128, 206] width 183 height 12
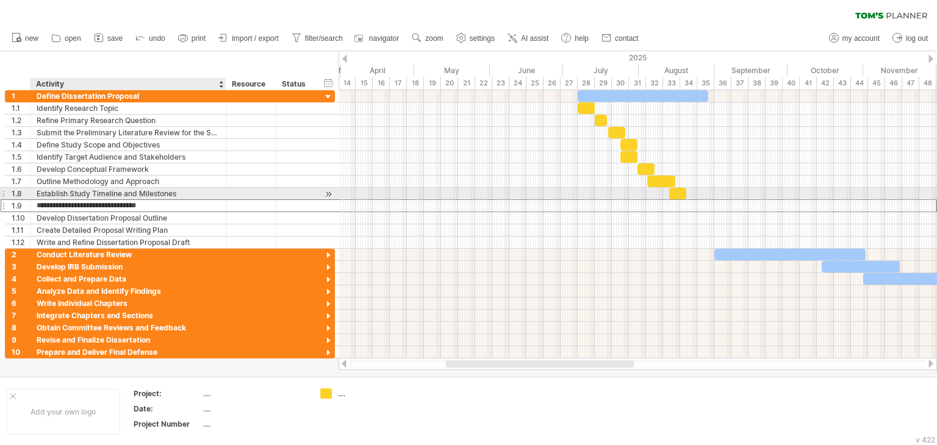
type input "**********"
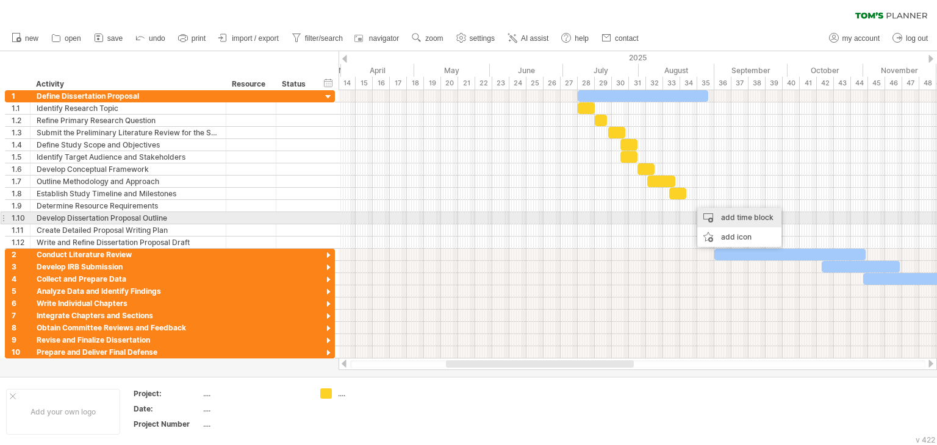
click at [725, 220] on div "add time block" at bounding box center [739, 218] width 84 height 20
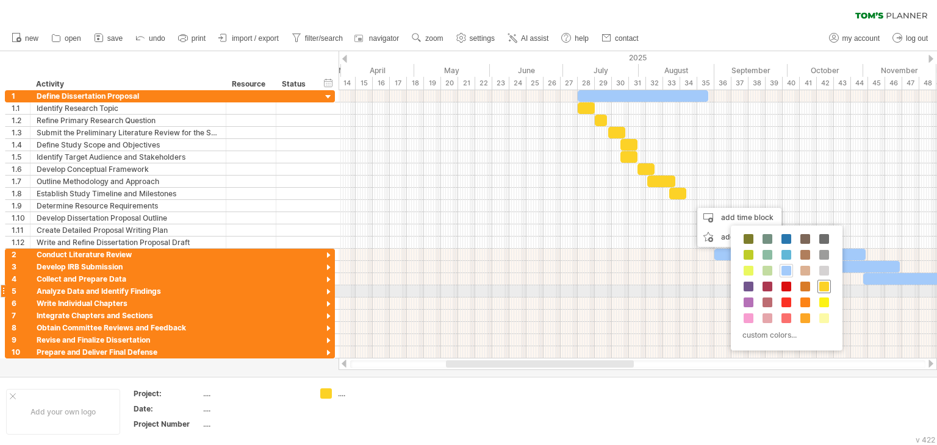
click at [821, 289] on span at bounding box center [824, 287] width 10 height 10
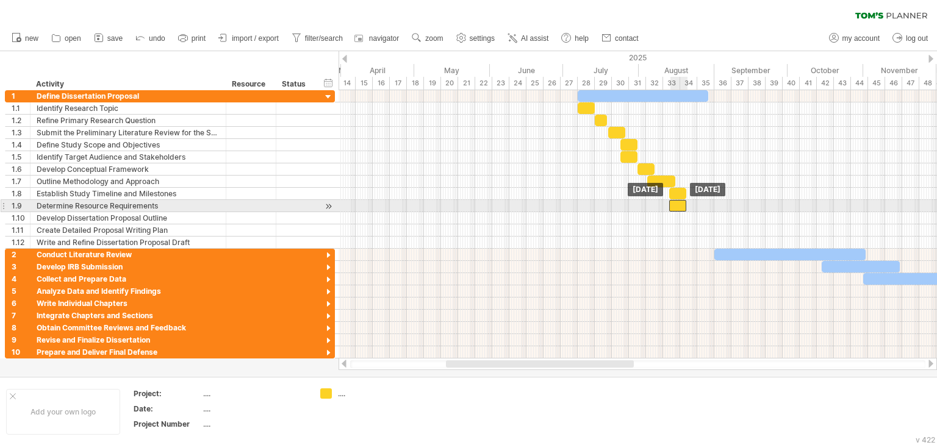
drag, startPoint x: 697, startPoint y: 208, endPoint x: 675, endPoint y: 208, distance: 22.0
click at [675, 208] on div at bounding box center [677, 206] width 17 height 12
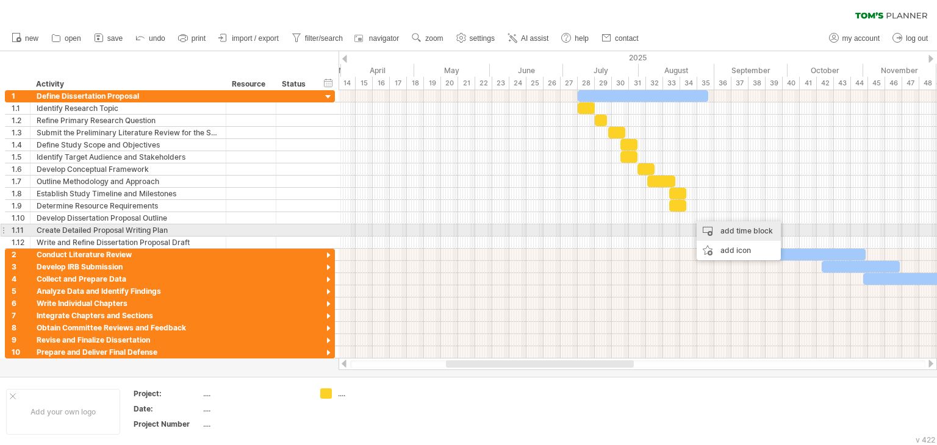
click at [725, 232] on div "add time block" at bounding box center [739, 231] width 84 height 20
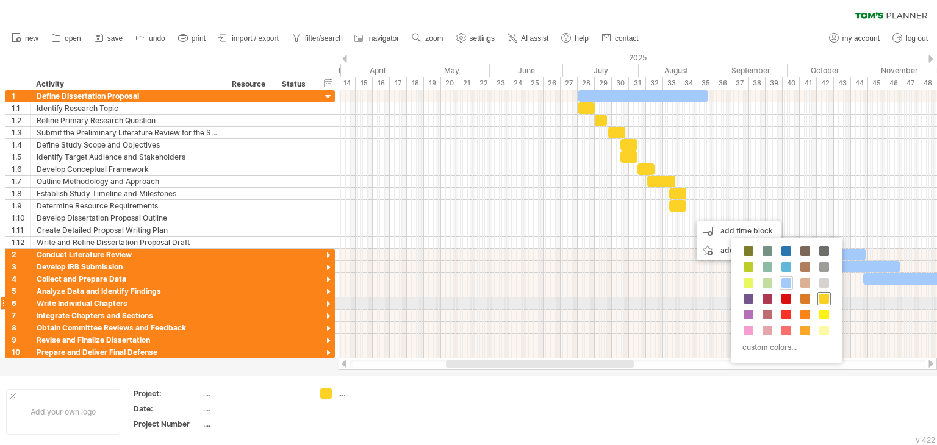
click at [819, 300] on span at bounding box center [824, 299] width 10 height 10
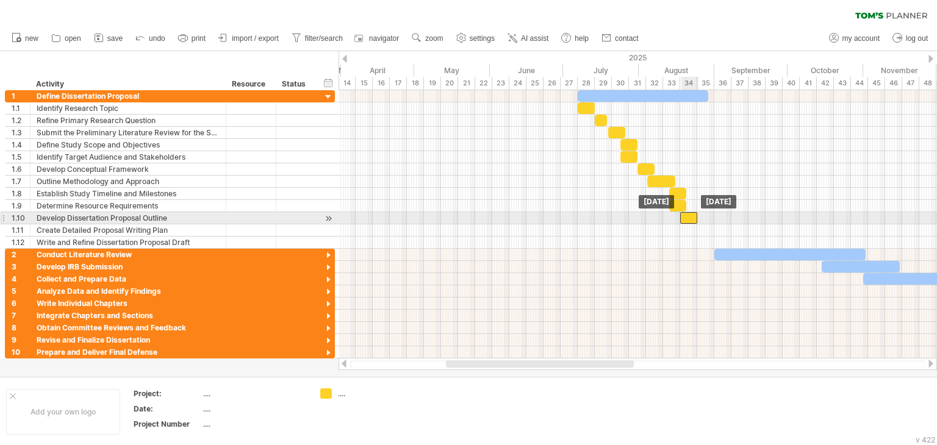
drag, startPoint x: 696, startPoint y: 217, endPoint x: 685, endPoint y: 217, distance: 11.0
click at [685, 217] on div at bounding box center [688, 218] width 17 height 12
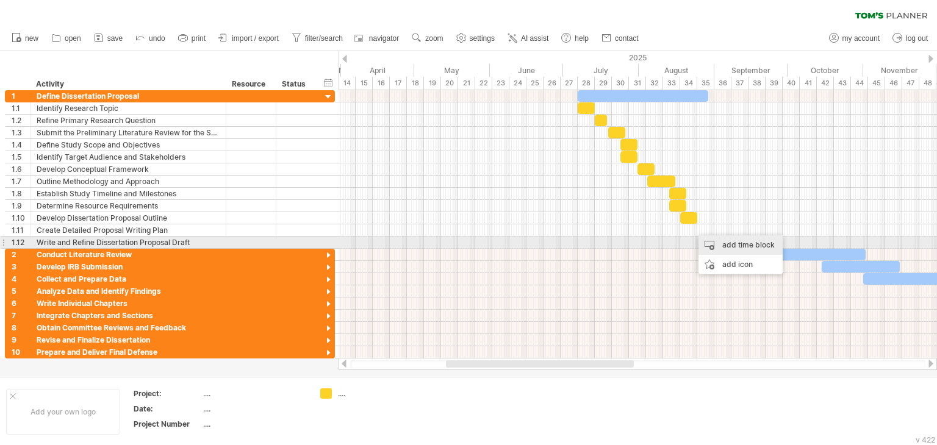
click at [720, 239] on div "add time block" at bounding box center [741, 245] width 84 height 20
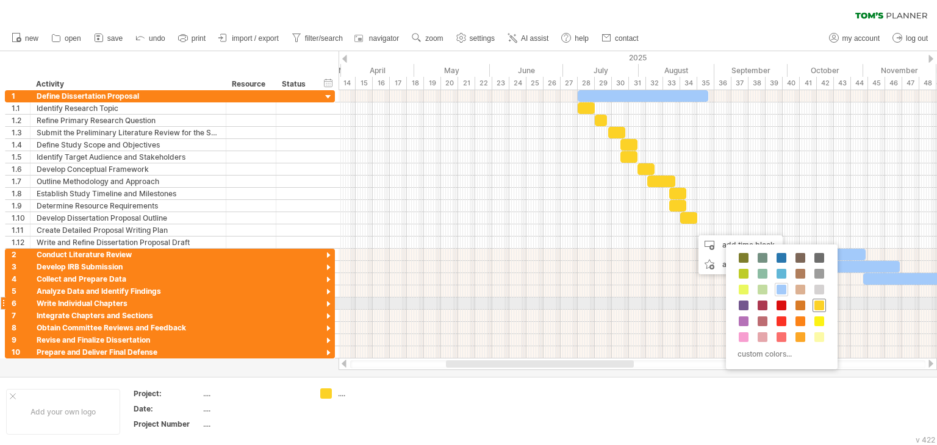
click at [816, 305] on span at bounding box center [819, 306] width 10 height 10
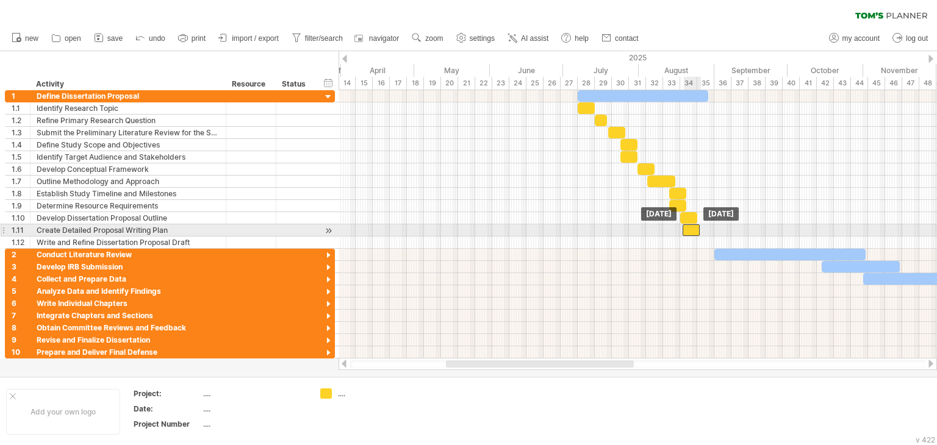
drag, startPoint x: 702, startPoint y: 226, endPoint x: 692, endPoint y: 226, distance: 9.8
click at [692, 226] on div at bounding box center [691, 231] width 17 height 12
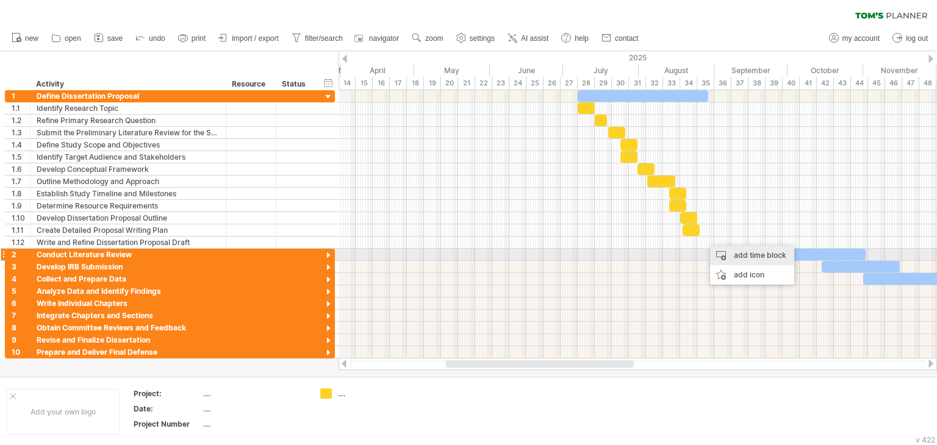
click at [727, 261] on div "add time block" at bounding box center [752, 256] width 84 height 20
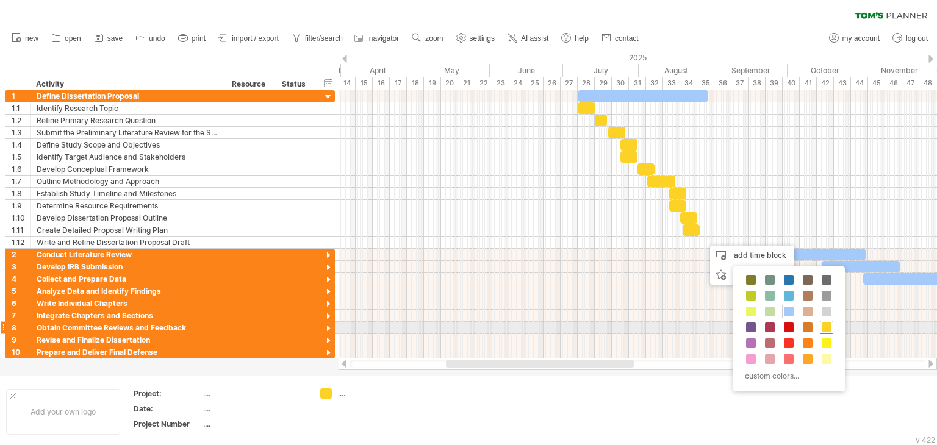
click at [824, 326] on span at bounding box center [827, 328] width 10 height 10
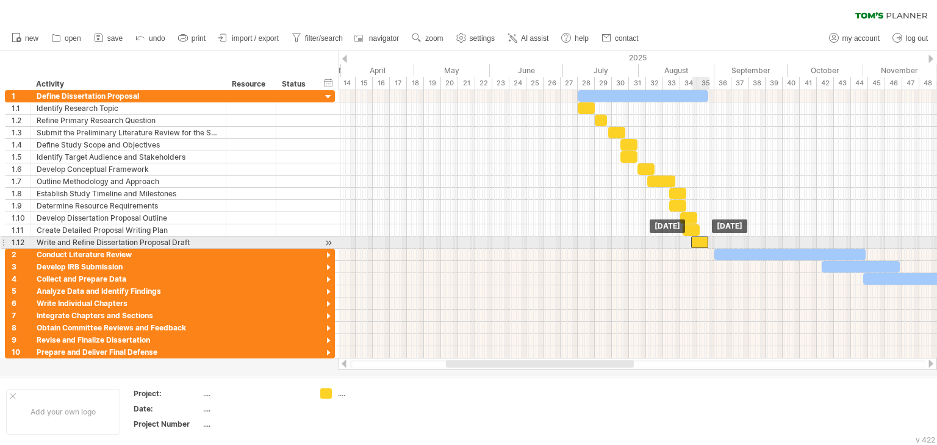
drag, startPoint x: 711, startPoint y: 242, endPoint x: 698, endPoint y: 242, distance: 13.4
click at [698, 242] on div at bounding box center [699, 243] width 17 height 12
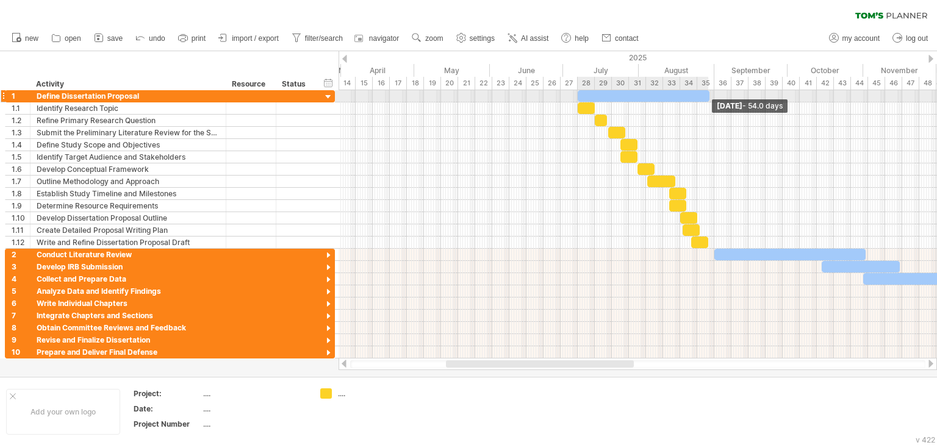
click at [708, 92] on span at bounding box center [709, 96] width 5 height 12
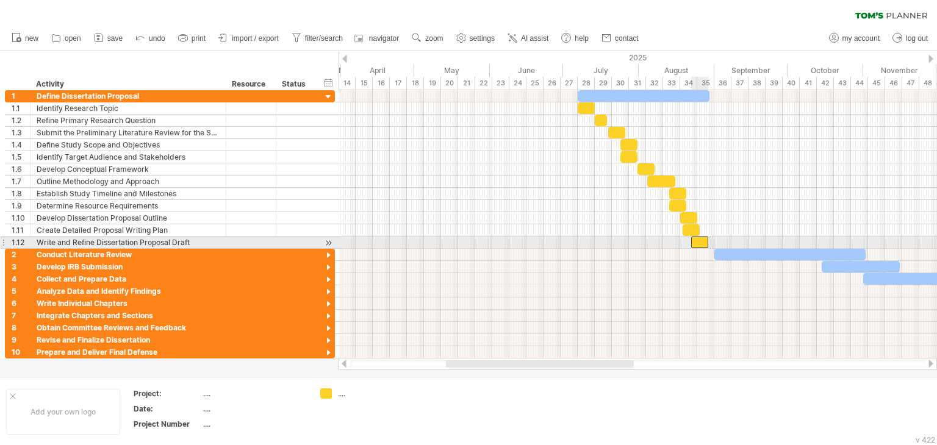
click at [705, 242] on div at bounding box center [699, 243] width 17 height 12
click at [708, 240] on span at bounding box center [709, 243] width 5 height 12
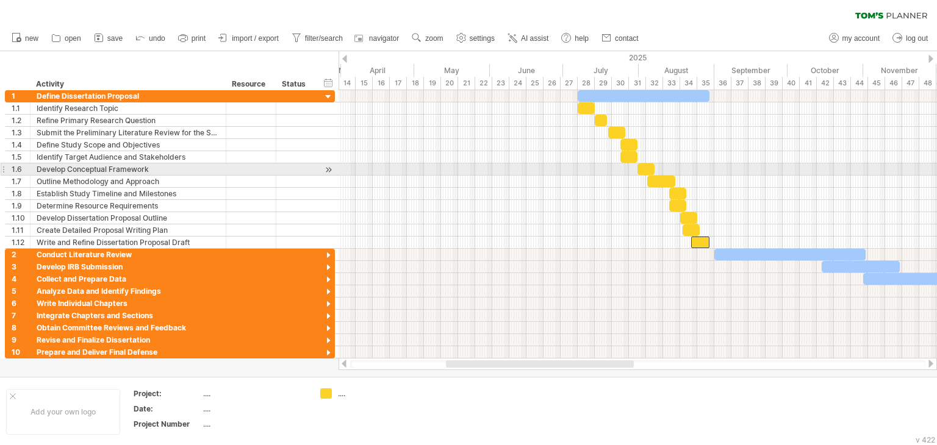
click at [729, 170] on div at bounding box center [638, 170] width 598 height 12
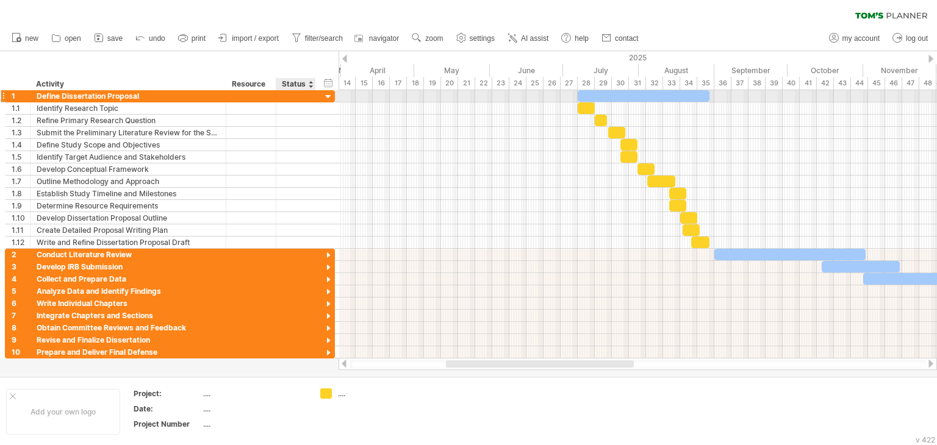
click at [328, 98] on div at bounding box center [329, 98] width 12 height 12
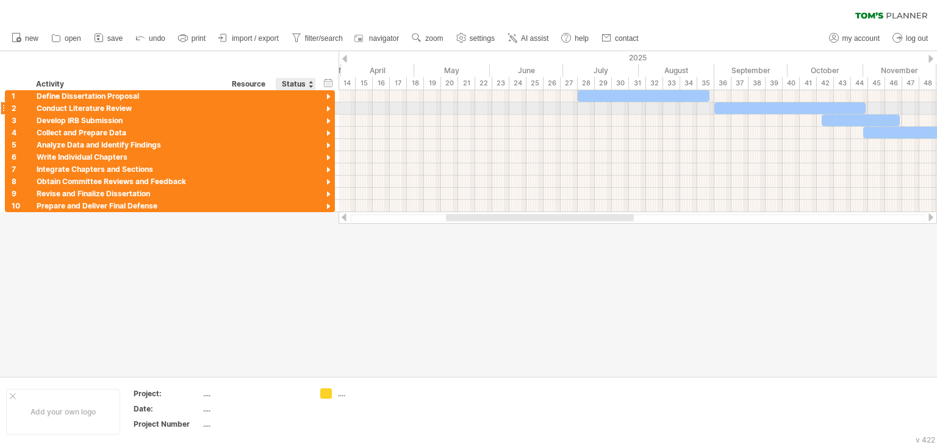
click at [328, 108] on div at bounding box center [329, 110] width 12 height 12
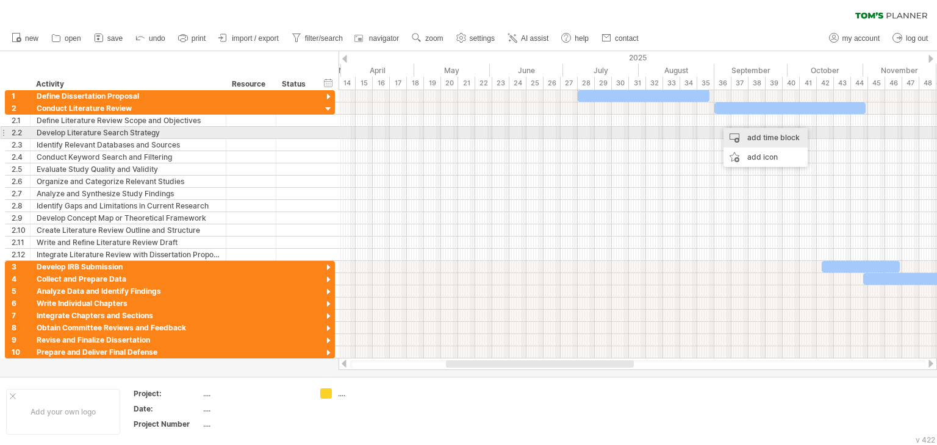
click at [780, 138] on div "add time block" at bounding box center [766, 138] width 84 height 20
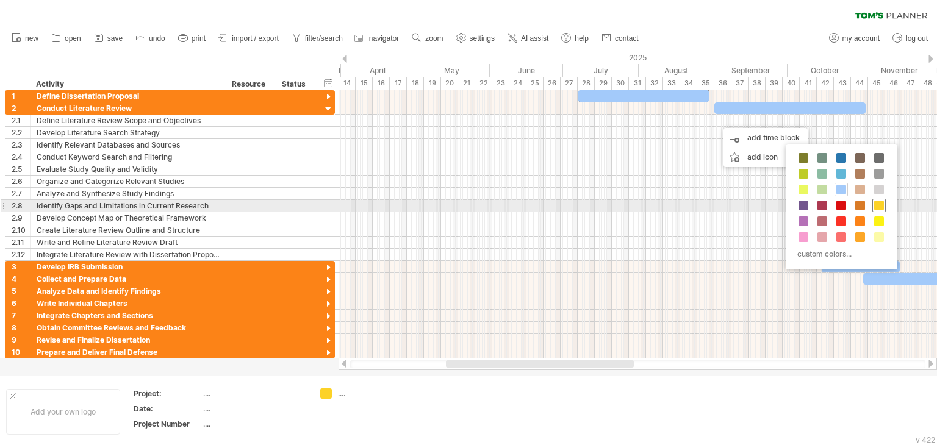
click at [882, 206] on span at bounding box center [879, 206] width 10 height 10
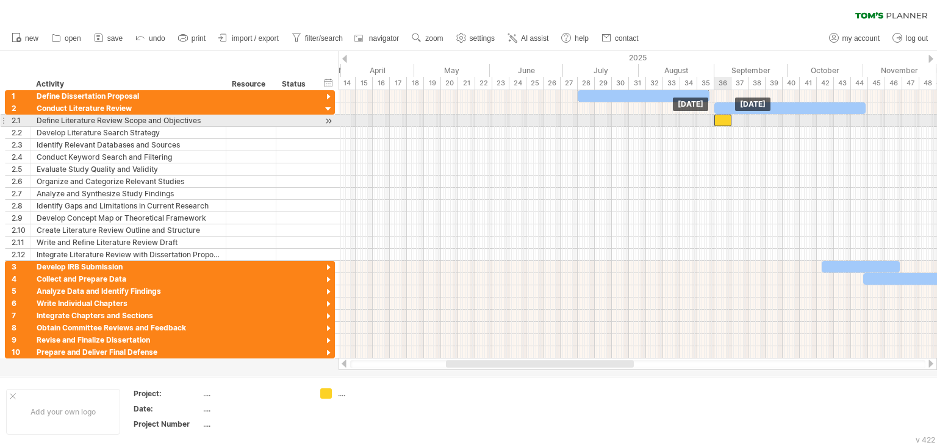
click at [720, 120] on div at bounding box center [722, 121] width 17 height 12
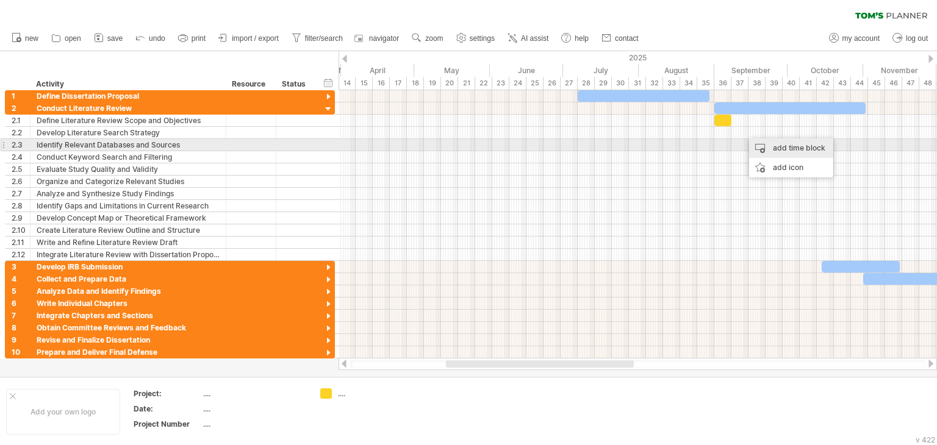
click at [763, 149] on div "add time block" at bounding box center [791, 148] width 84 height 20
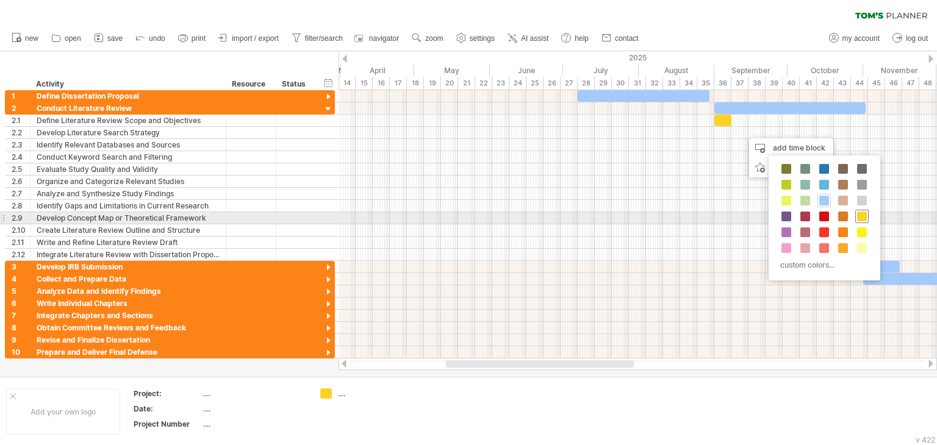
click at [859, 217] on span at bounding box center [862, 217] width 10 height 10
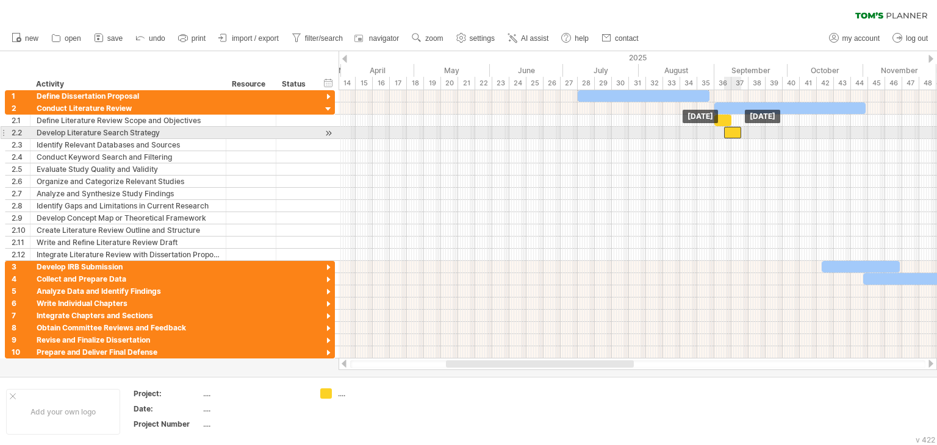
drag, startPoint x: 749, startPoint y: 132, endPoint x: 730, endPoint y: 131, distance: 19.6
click at [730, 131] on div at bounding box center [732, 133] width 17 height 12
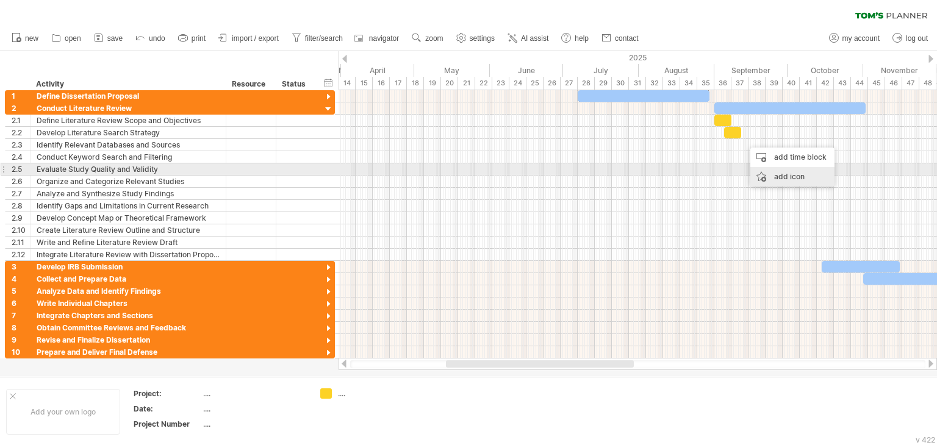
click at [766, 169] on div "add icon" at bounding box center [792, 177] width 84 height 20
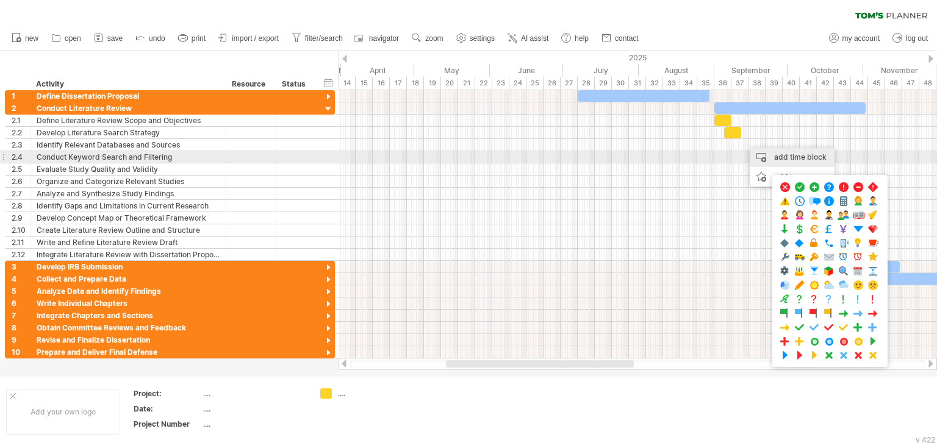
click at [792, 157] on div "add time block" at bounding box center [792, 158] width 84 height 20
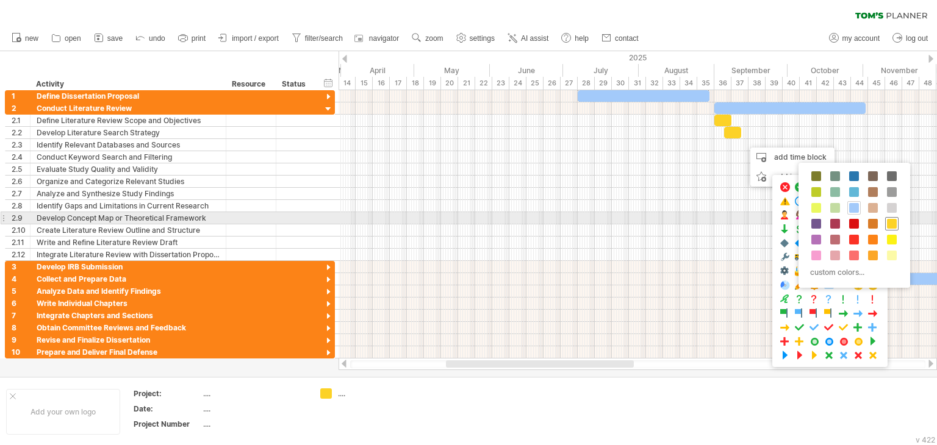
click at [891, 221] on span at bounding box center [892, 224] width 10 height 10
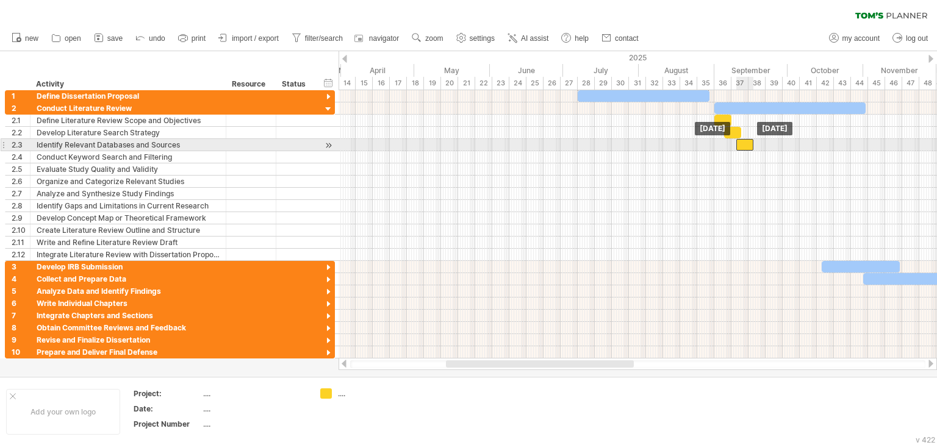
drag, startPoint x: 750, startPoint y: 141, endPoint x: 742, endPoint y: 140, distance: 8.0
click at [742, 140] on div at bounding box center [744, 145] width 17 height 12
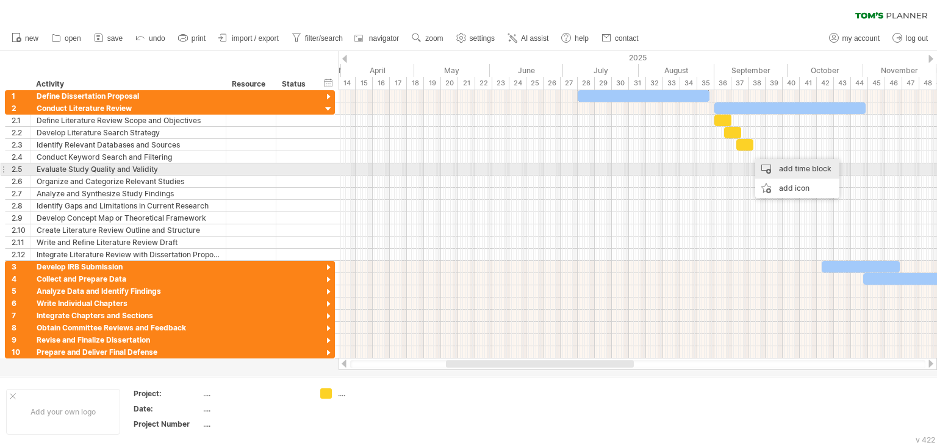
click at [778, 165] on div "add time block" at bounding box center [797, 169] width 84 height 20
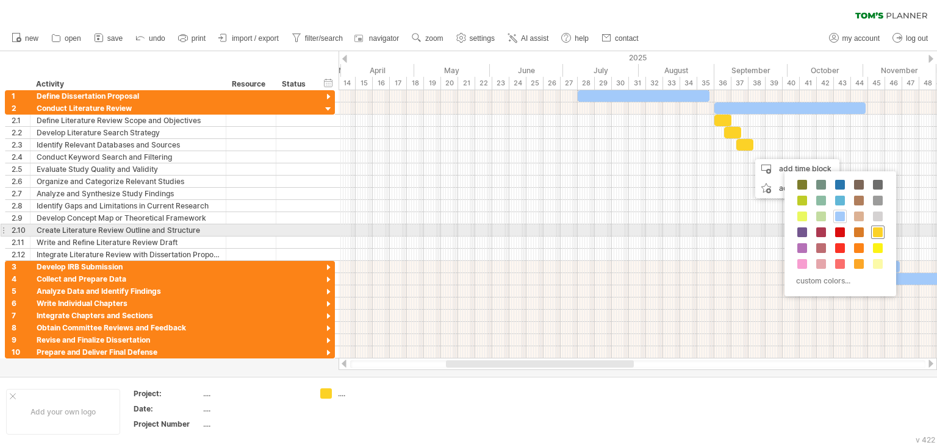
click at [874, 231] on span at bounding box center [878, 233] width 10 height 10
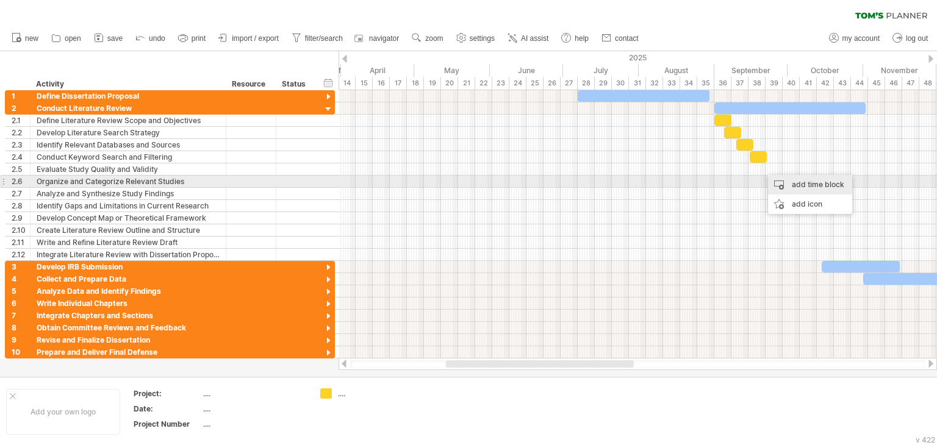
click at [803, 184] on div "add time block" at bounding box center [810, 185] width 84 height 20
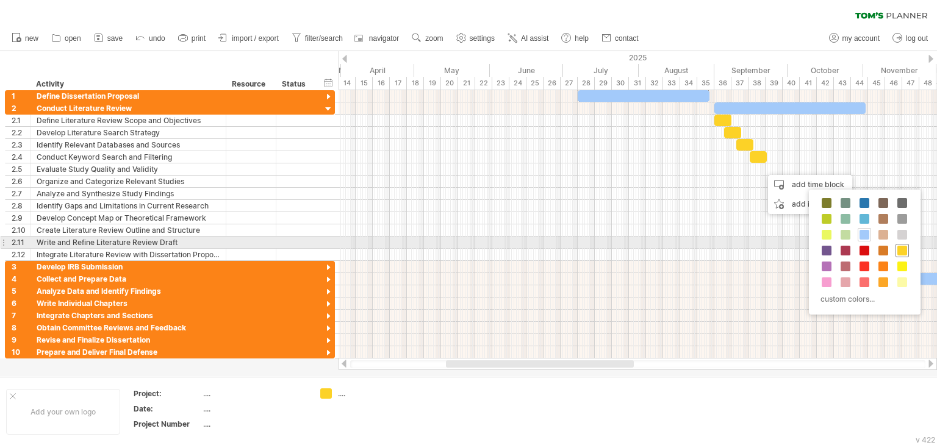
click at [903, 246] on span at bounding box center [902, 251] width 10 height 10
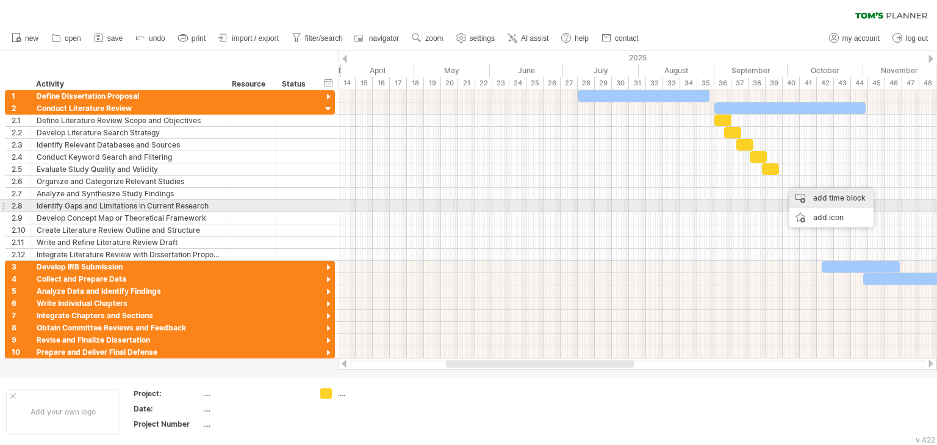
click at [823, 201] on div "add time block" at bounding box center [831, 199] width 84 height 20
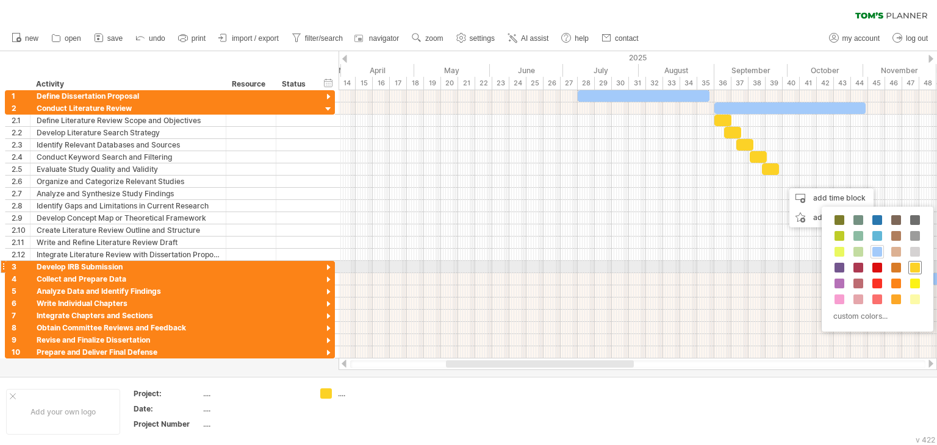
click at [912, 268] on span at bounding box center [915, 268] width 10 height 10
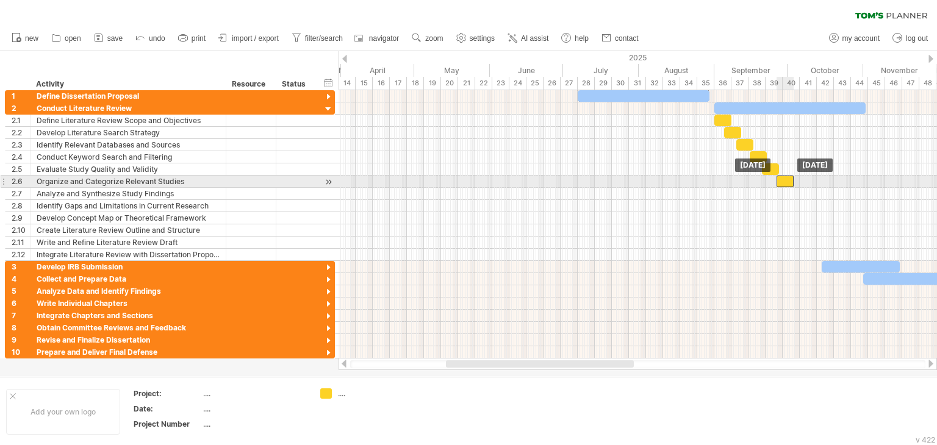
click at [783, 179] on div at bounding box center [785, 182] width 17 height 12
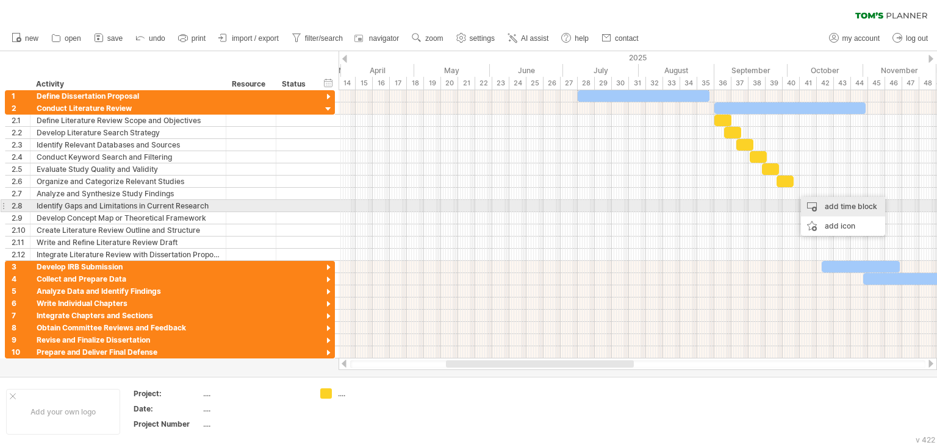
click at [847, 210] on div "add time block" at bounding box center [843, 207] width 84 height 20
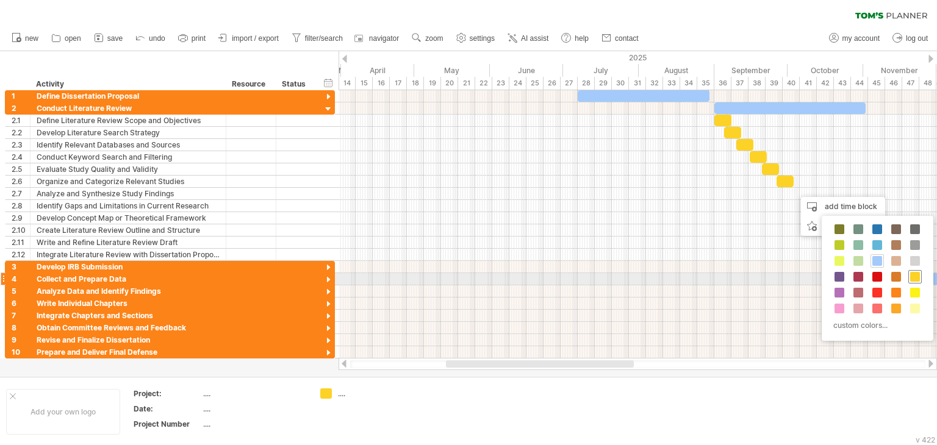
click at [915, 279] on span at bounding box center [915, 277] width 10 height 10
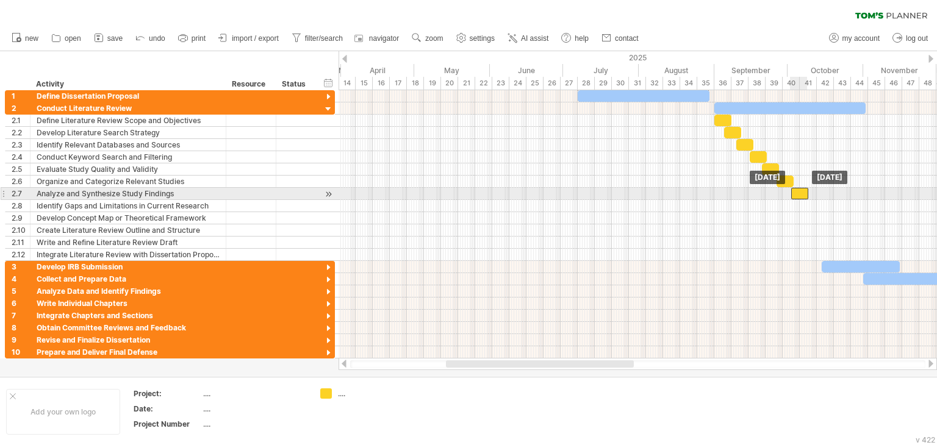
click at [797, 194] on div at bounding box center [799, 194] width 17 height 12
drag, startPoint x: 809, startPoint y: 192, endPoint x: 818, endPoint y: 192, distance: 9.2
click at [818, 192] on span at bounding box center [818, 194] width 5 height 12
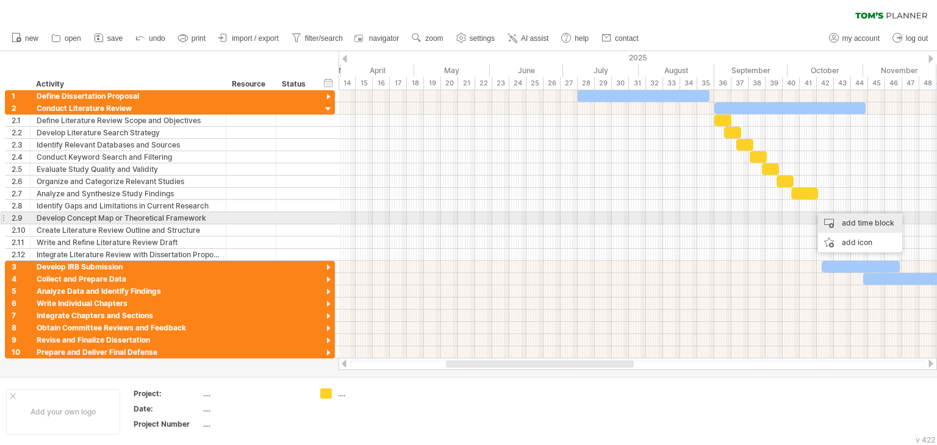
click at [847, 220] on div "add time block" at bounding box center [860, 224] width 84 height 20
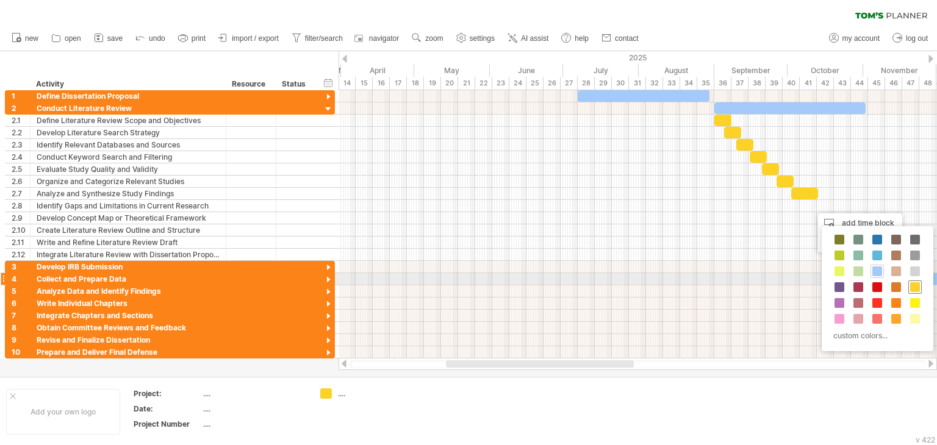
click at [915, 286] on span at bounding box center [915, 287] width 10 height 10
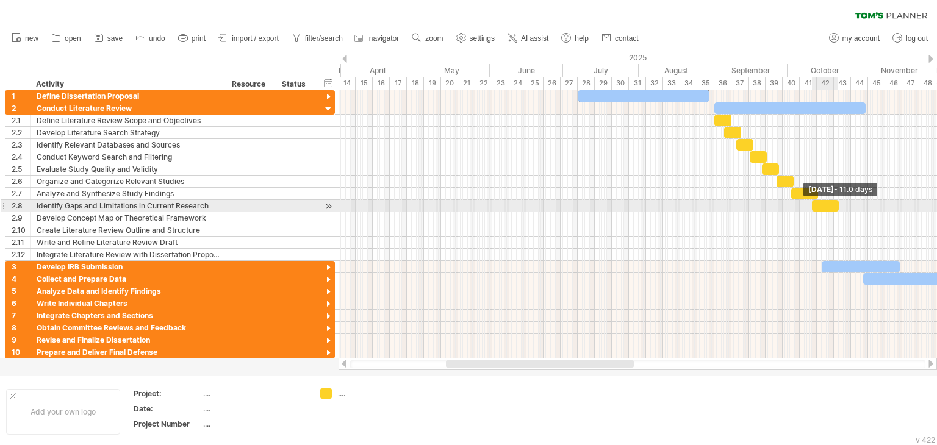
drag, startPoint x: 828, startPoint y: 205, endPoint x: 837, endPoint y: 206, distance: 9.2
click at [837, 206] on span at bounding box center [838, 206] width 5 height 12
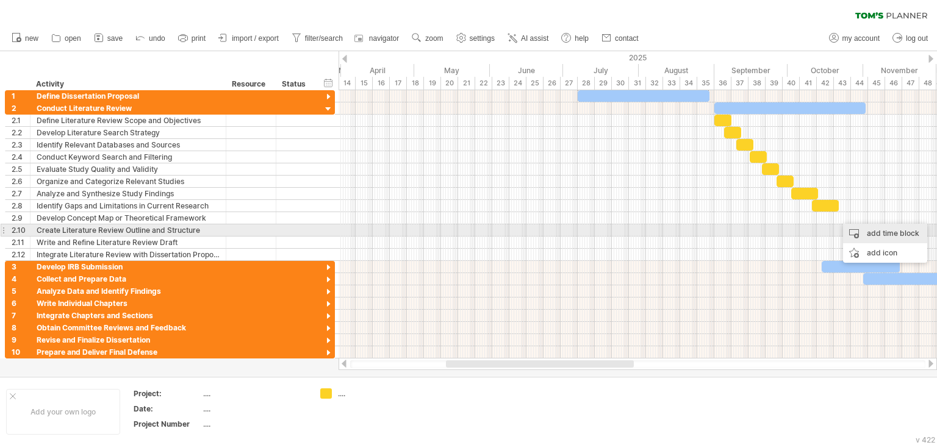
click at [883, 230] on div "add time block" at bounding box center [885, 234] width 84 height 20
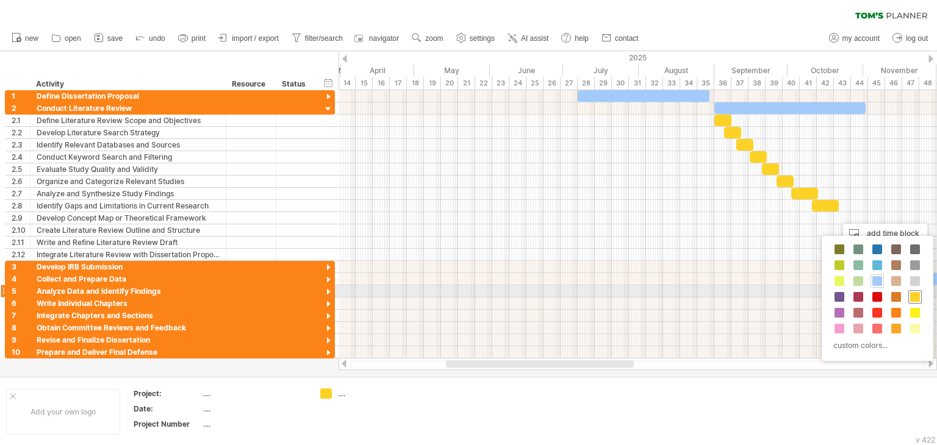
click at [911, 293] on span at bounding box center [915, 297] width 10 height 10
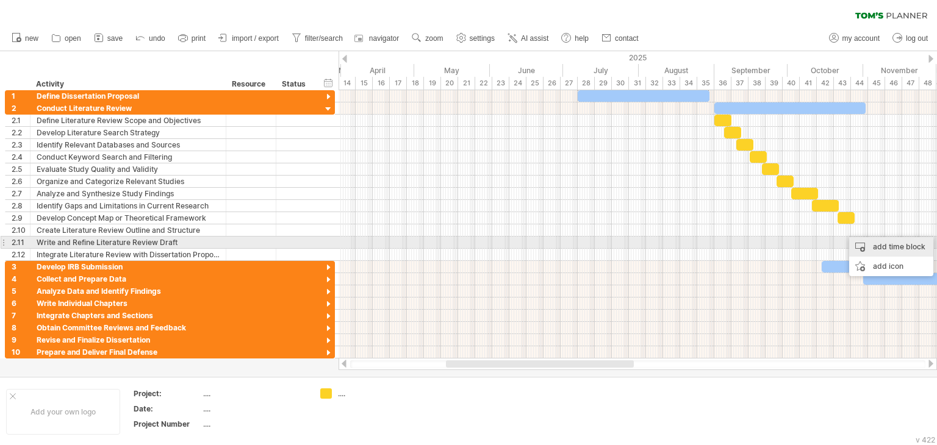
click at [872, 242] on div "add time block" at bounding box center [891, 247] width 84 height 20
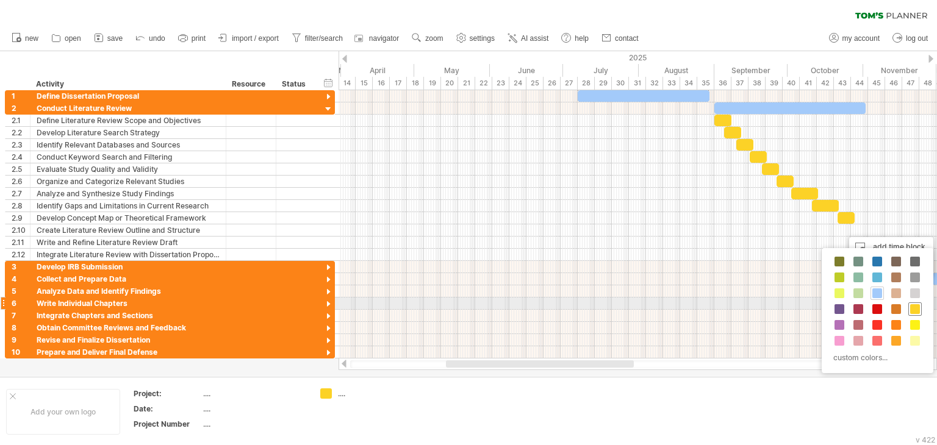
click at [911, 303] on div at bounding box center [914, 309] width 13 height 13
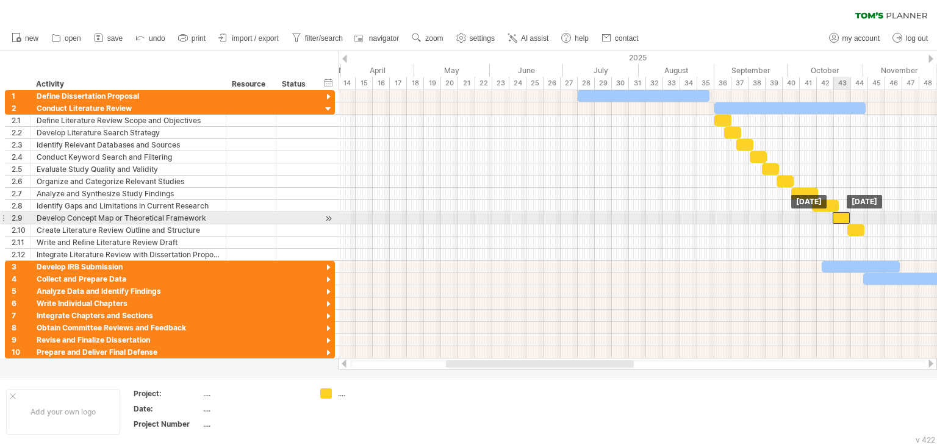
click at [842, 216] on div at bounding box center [841, 218] width 17 height 12
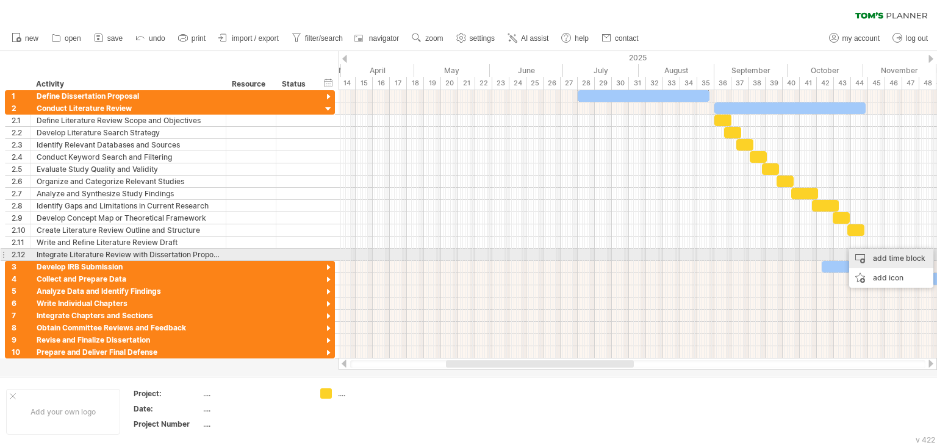
click at [882, 258] on div "add time block" at bounding box center [891, 259] width 84 height 20
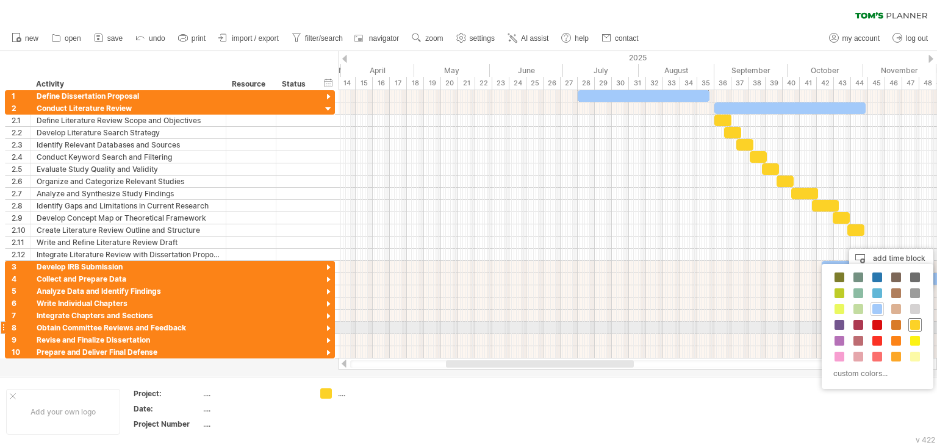
click at [908, 323] on div at bounding box center [914, 324] width 13 height 13
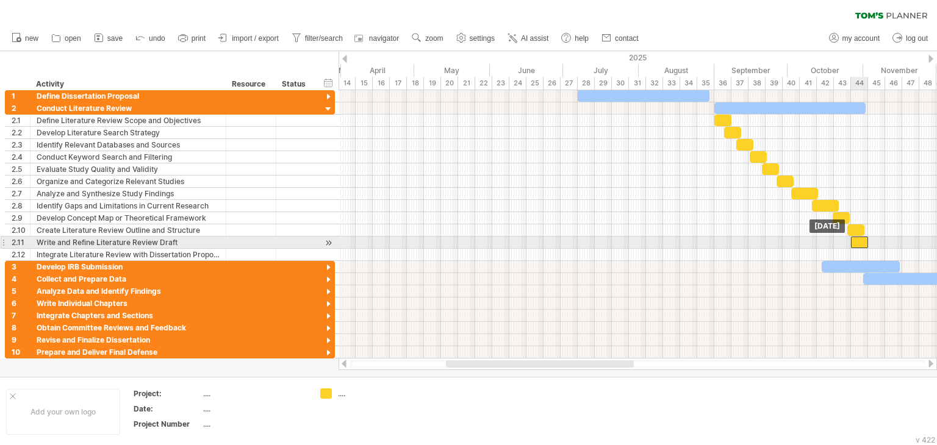
drag, startPoint x: 872, startPoint y: 241, endPoint x: 859, endPoint y: 240, distance: 12.9
click at [859, 240] on div at bounding box center [859, 243] width 17 height 12
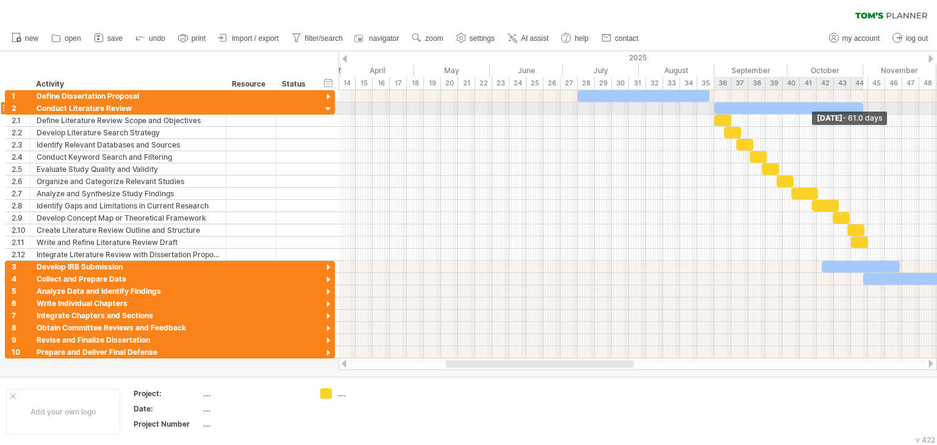
click at [861, 106] on span at bounding box center [863, 108] width 5 height 12
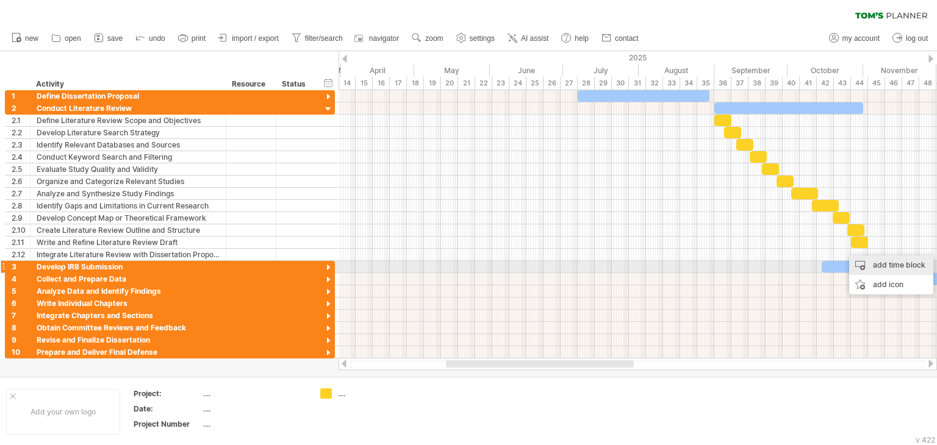
click at [875, 266] on div "add time block" at bounding box center [891, 266] width 84 height 20
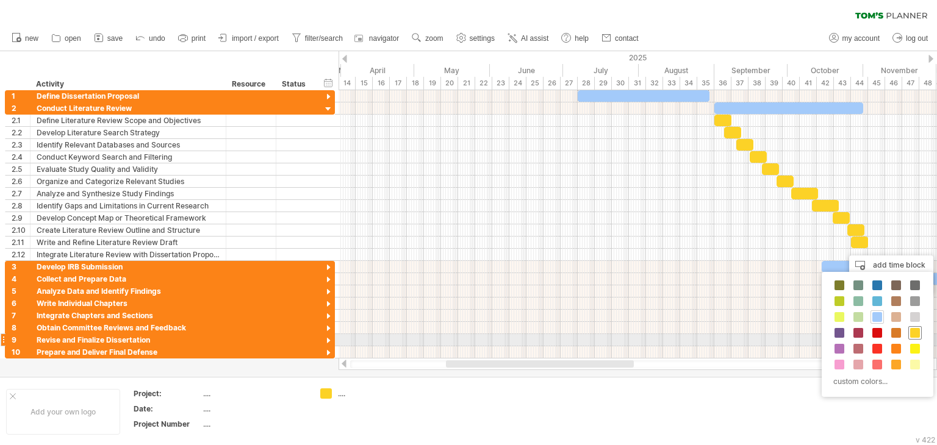
click at [913, 332] on span at bounding box center [915, 333] width 10 height 10
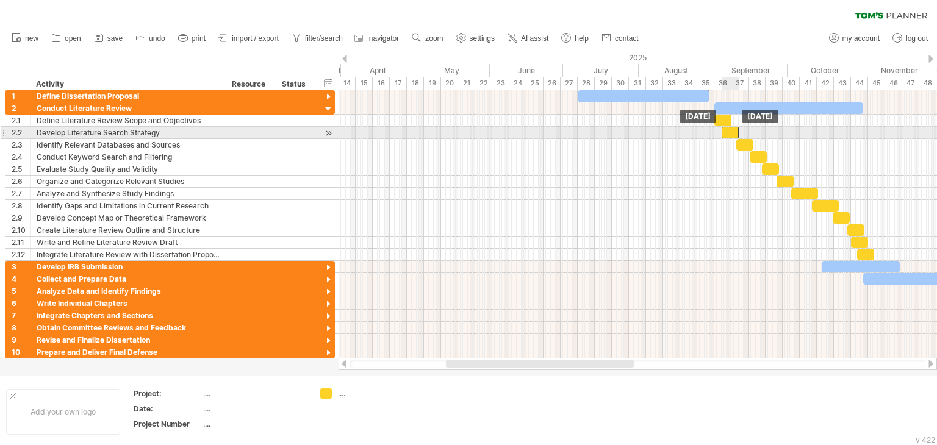
click at [728, 134] on div at bounding box center [730, 133] width 17 height 12
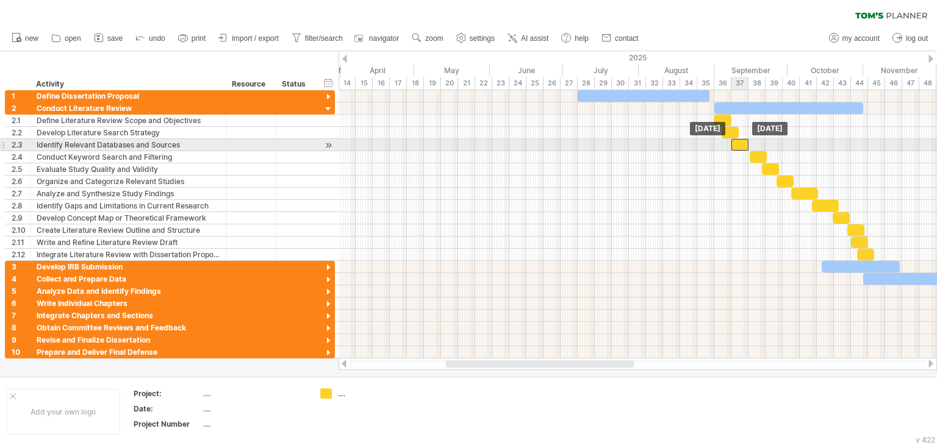
click at [742, 143] on div at bounding box center [739, 145] width 17 height 12
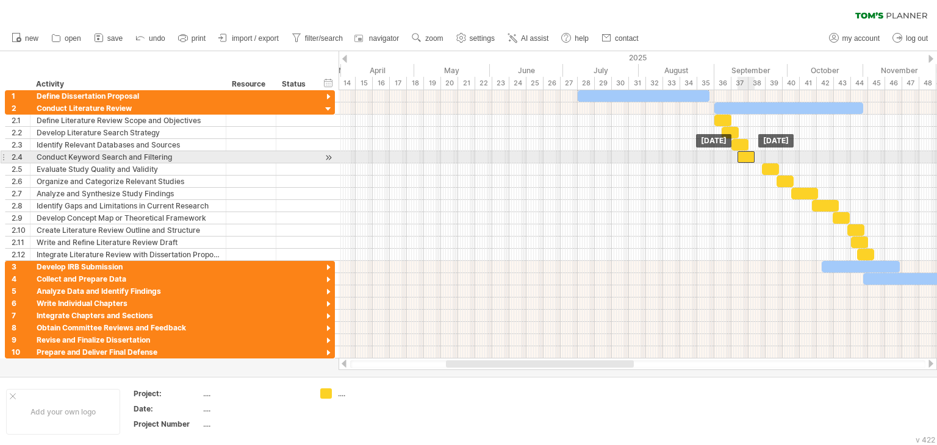
drag, startPoint x: 756, startPoint y: 154, endPoint x: 744, endPoint y: 156, distance: 13.0
click at [744, 156] on div at bounding box center [746, 157] width 17 height 12
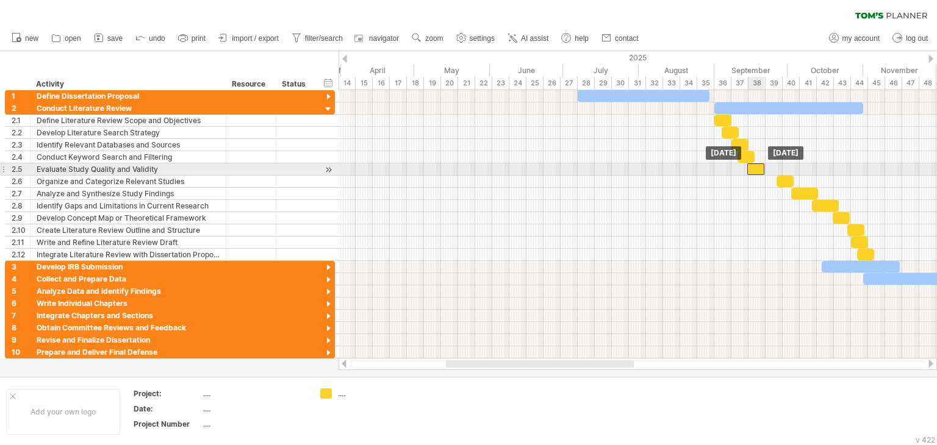
drag, startPoint x: 769, startPoint y: 167, endPoint x: 754, endPoint y: 167, distance: 15.3
click at [754, 167] on div at bounding box center [755, 170] width 17 height 12
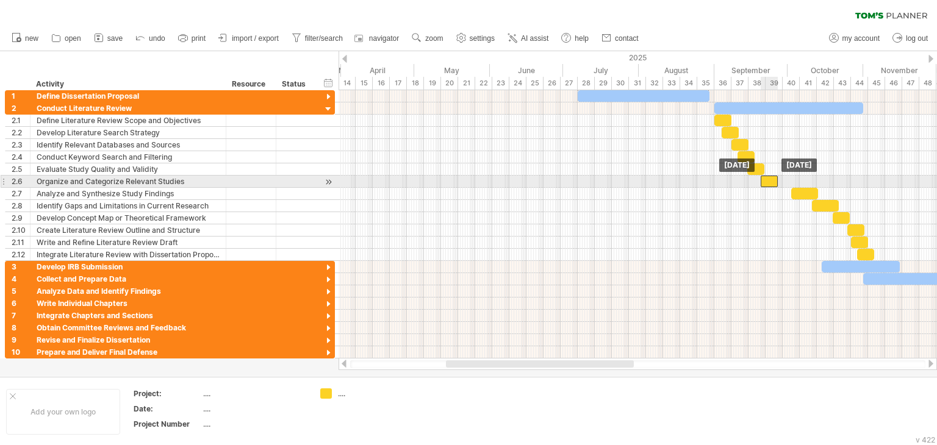
drag, startPoint x: 783, startPoint y: 179, endPoint x: 766, endPoint y: 179, distance: 16.5
click at [766, 179] on div at bounding box center [769, 182] width 17 height 12
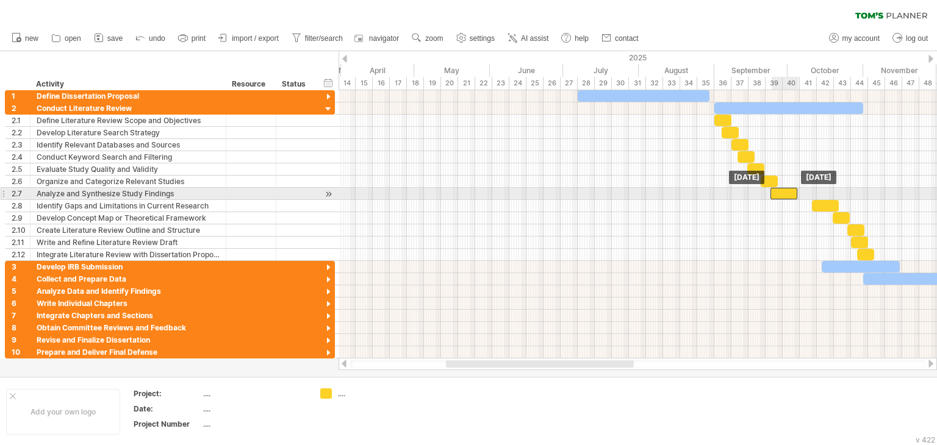
drag, startPoint x: 808, startPoint y: 193, endPoint x: 787, endPoint y: 193, distance: 20.7
click at [787, 193] on div at bounding box center [784, 194] width 27 height 12
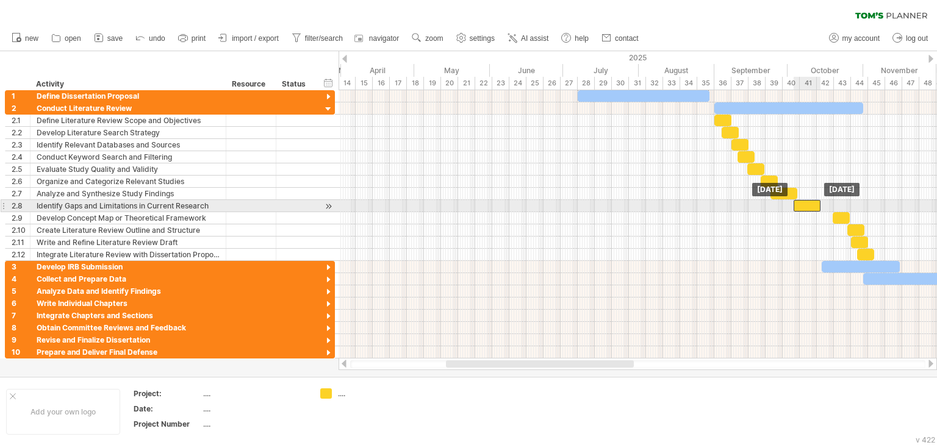
drag, startPoint x: 821, startPoint y: 203, endPoint x: 803, endPoint y: 204, distance: 18.3
click at [803, 204] on div at bounding box center [807, 206] width 27 height 12
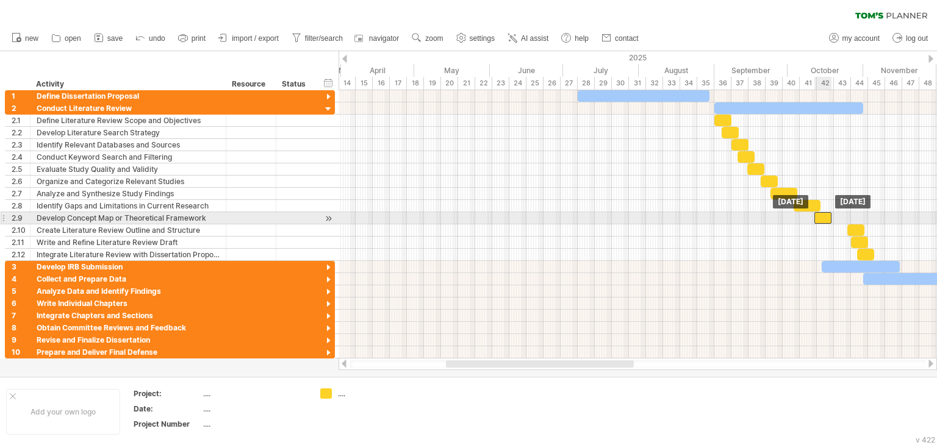
drag, startPoint x: 839, startPoint y: 217, endPoint x: 821, endPoint y: 218, distance: 18.9
click at [821, 218] on div at bounding box center [822, 218] width 17 height 12
click at [830, 215] on div at bounding box center [826, 218] width 17 height 12
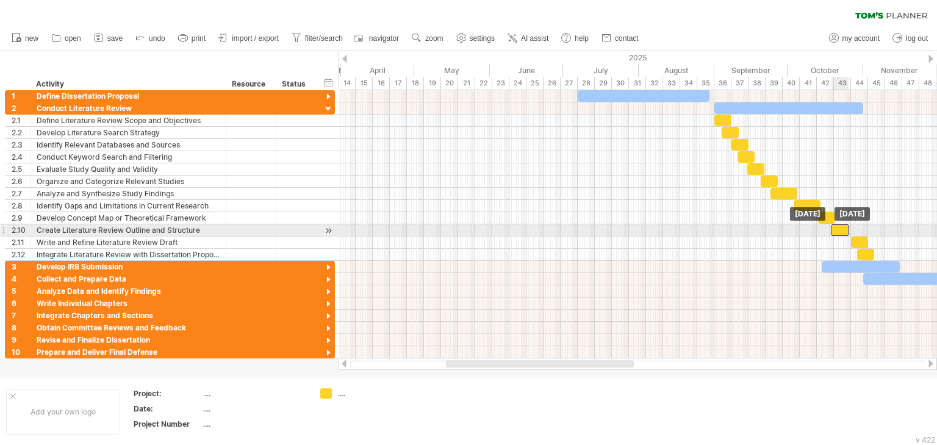
drag, startPoint x: 853, startPoint y: 228, endPoint x: 838, endPoint y: 229, distance: 15.9
click at [838, 229] on div at bounding box center [840, 231] width 17 height 12
click at [850, 228] on span at bounding box center [851, 231] width 5 height 12
click at [852, 228] on span at bounding box center [851, 231] width 5 height 12
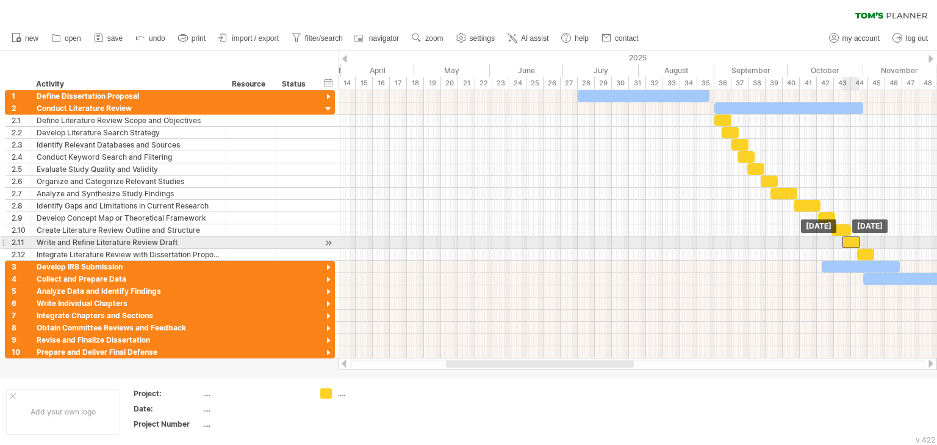
drag, startPoint x: 855, startPoint y: 240, endPoint x: 846, endPoint y: 240, distance: 9.2
click at [846, 240] on div at bounding box center [851, 243] width 17 height 12
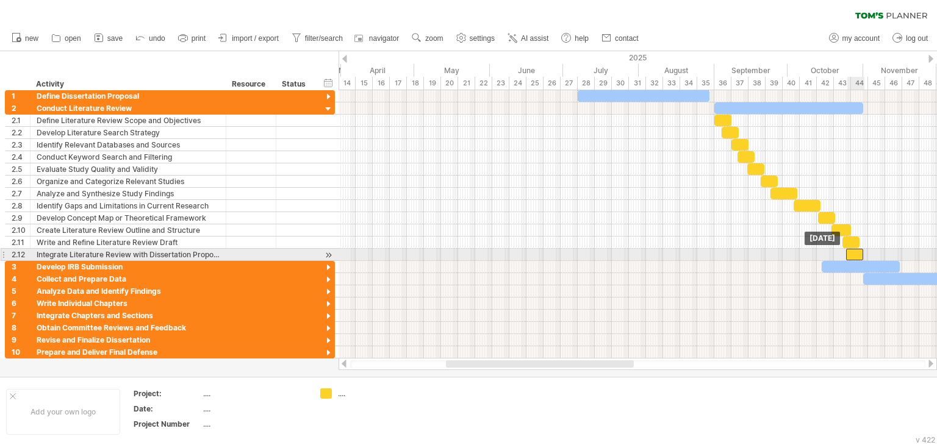
drag, startPoint x: 863, startPoint y: 249, endPoint x: 852, endPoint y: 250, distance: 11.0
click at [852, 250] on div at bounding box center [854, 255] width 17 height 12
click at [862, 250] on span at bounding box center [863, 255] width 5 height 12
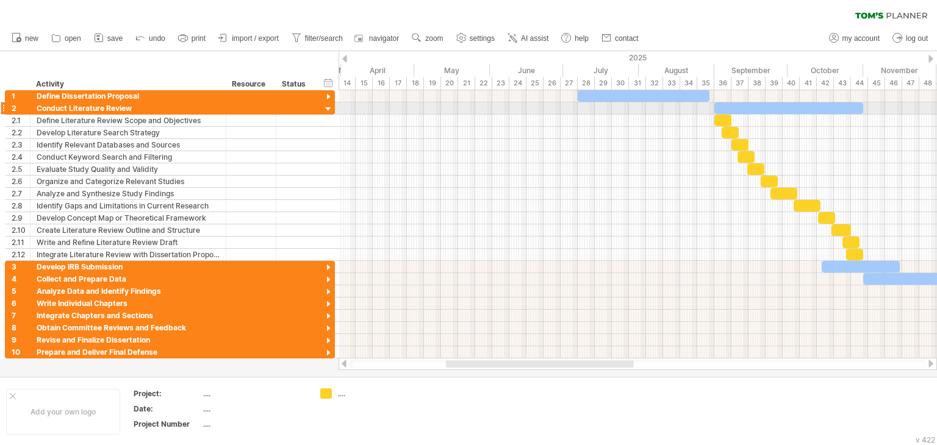
click at [326, 107] on div at bounding box center [329, 110] width 12 height 12
